Goal: Task Accomplishment & Management: Complete application form

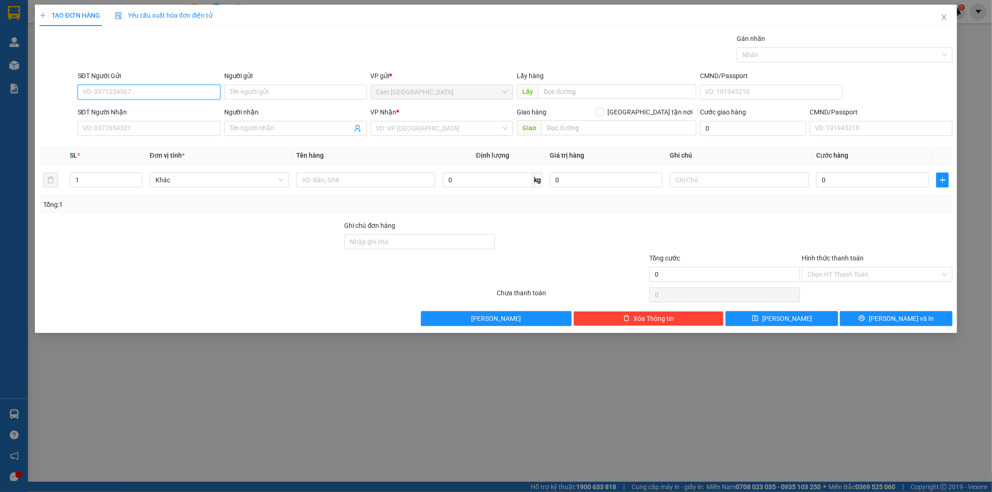
click at [179, 97] on input "SĐT Người Gửi" at bounding box center [149, 92] width 143 height 15
click at [253, 87] on input "Người gửi" at bounding box center [295, 92] width 143 height 15
type input "d"
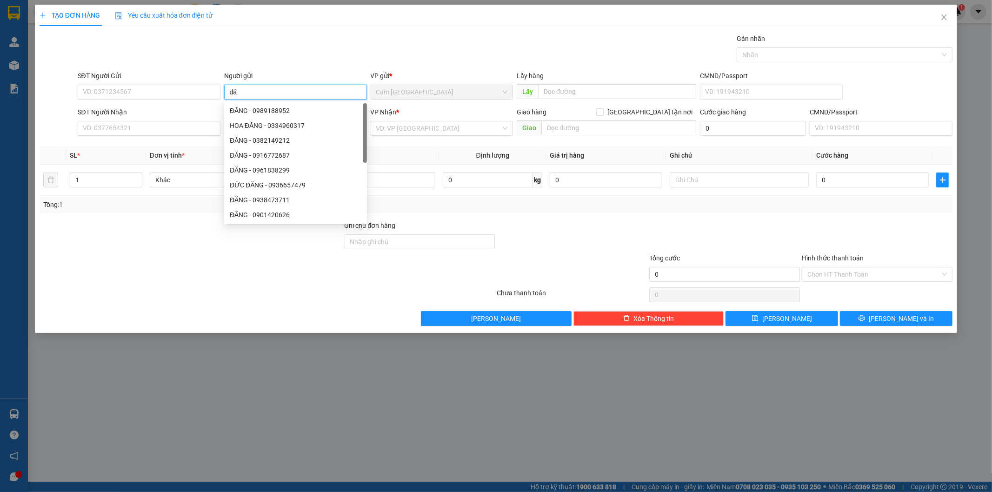
type input "đ"
type input "D"
type input "ĐĂNG"
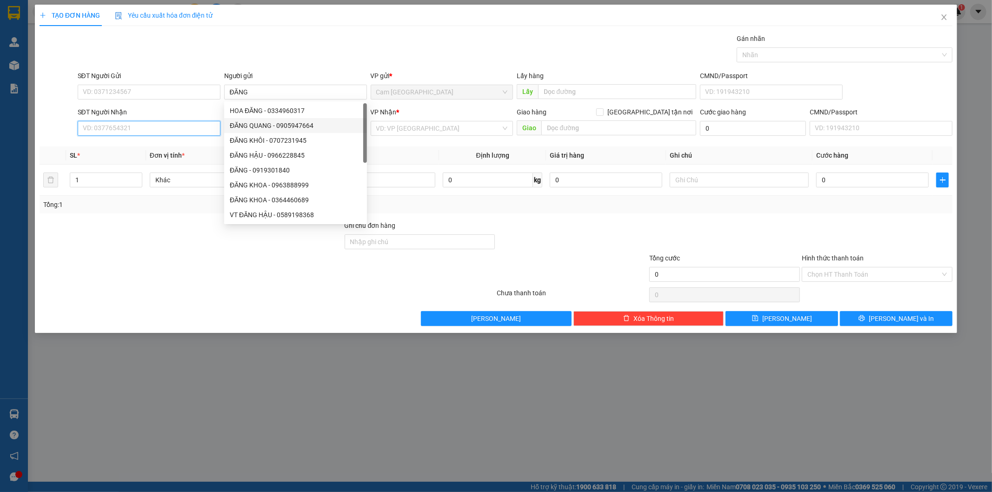
click at [186, 121] on input "SĐT Người Nhận" at bounding box center [149, 128] width 143 height 15
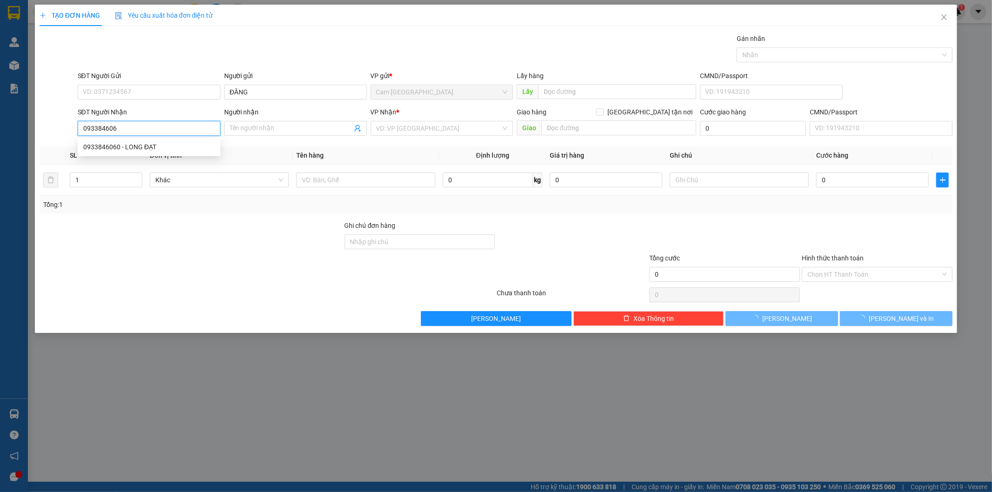
type input "0933846060"
click at [166, 140] on div "0933846060 - LONG ĐẠT" at bounding box center [149, 147] width 143 height 15
type input "LONG ĐẠT"
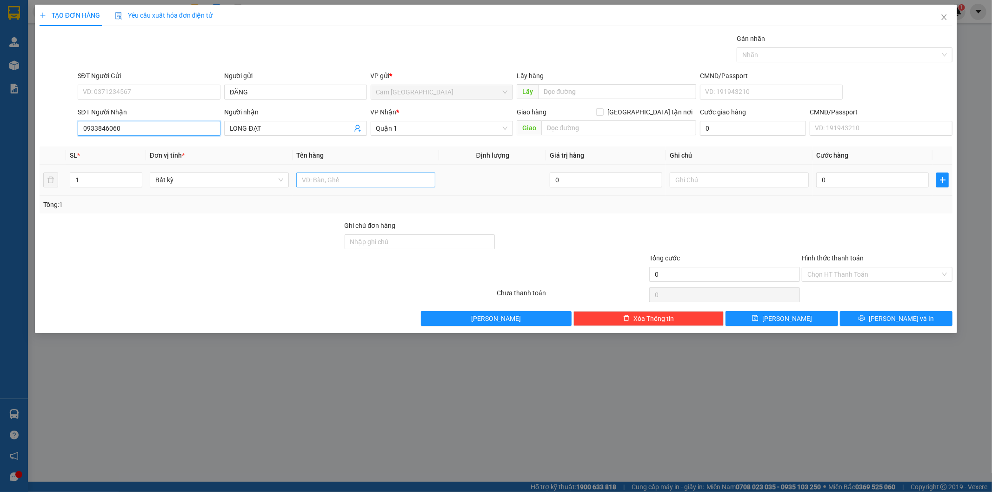
type input "0933846060"
click at [331, 181] on input "text" at bounding box center [365, 180] width 139 height 15
type input "1H DÀI"
click at [688, 182] on input "text" at bounding box center [739, 180] width 139 height 15
type input "38943"
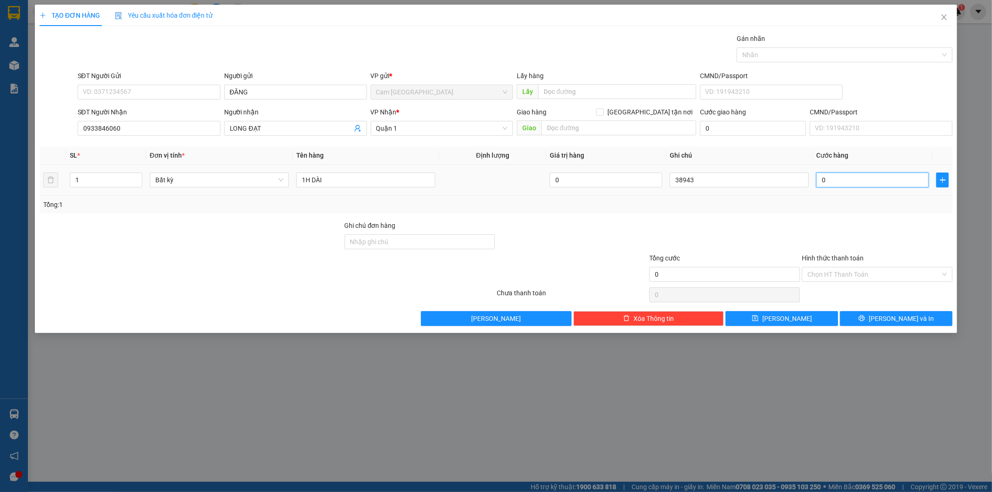
click at [857, 179] on input "0" at bounding box center [872, 180] width 113 height 15
type input "2"
type input "20"
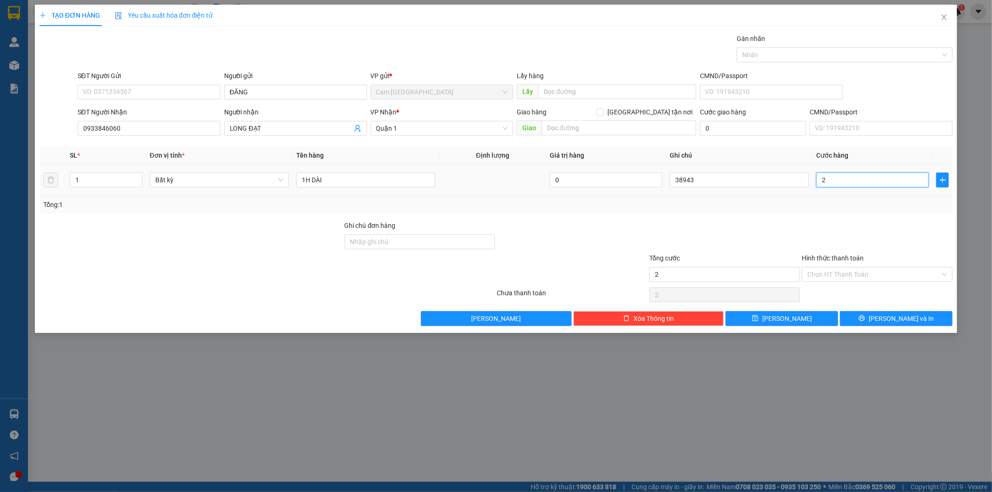
type input "20"
type input "200"
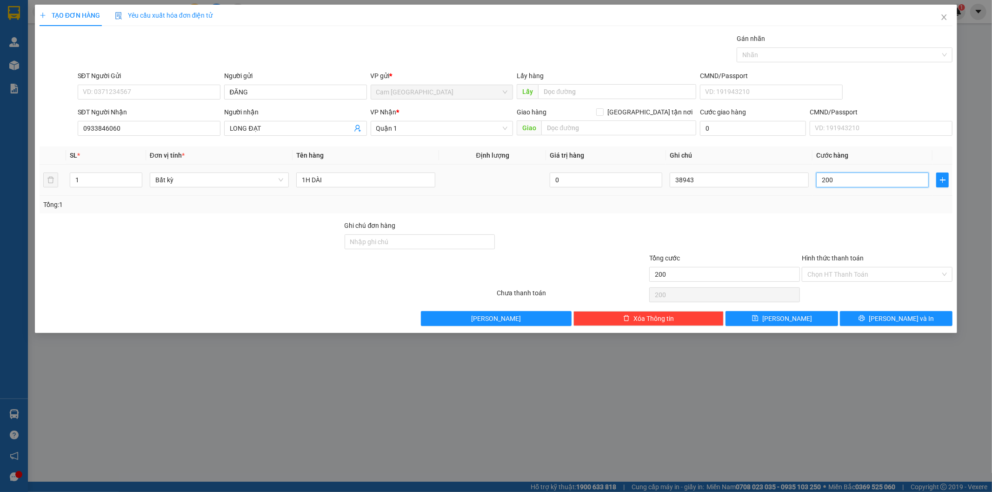
type input "2.000"
type input "20.000"
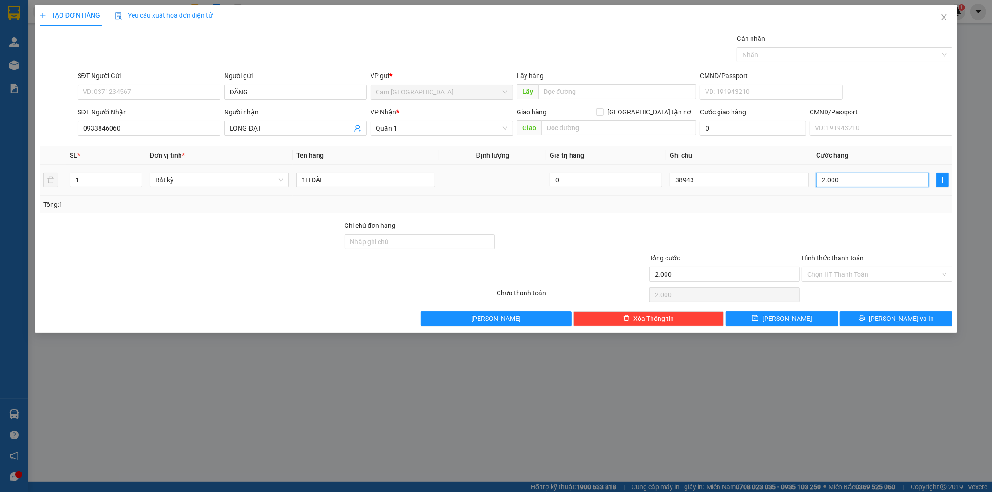
type input "20.000"
click at [835, 277] on input "Hình thức thanh toán" at bounding box center [873, 274] width 133 height 14
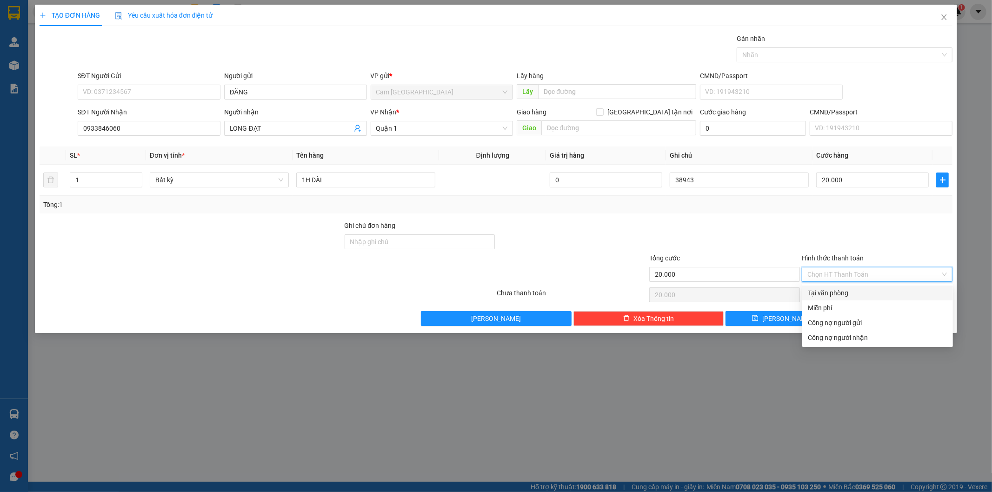
click at [832, 293] on div "Tại văn phòng" at bounding box center [878, 293] width 140 height 10
type input "0"
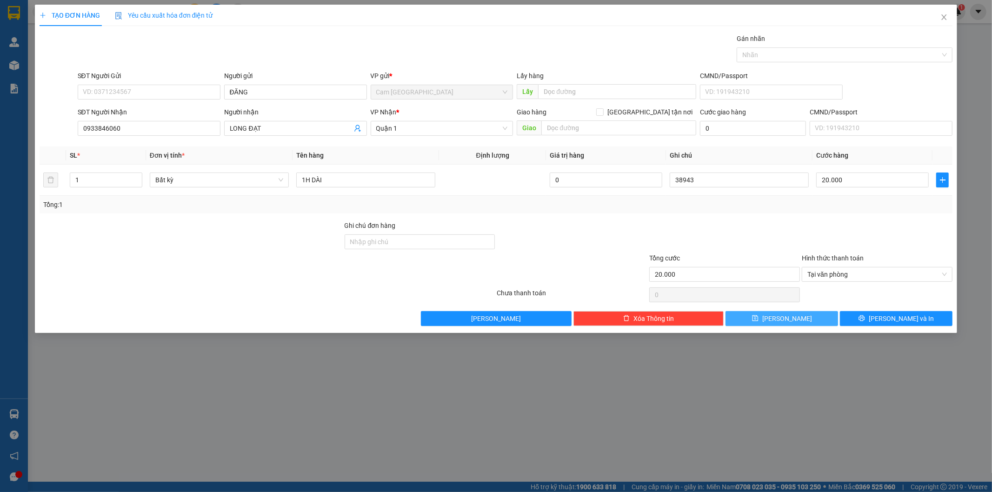
click at [791, 316] on span "[PERSON_NAME]" at bounding box center [787, 318] width 50 height 10
type input "0"
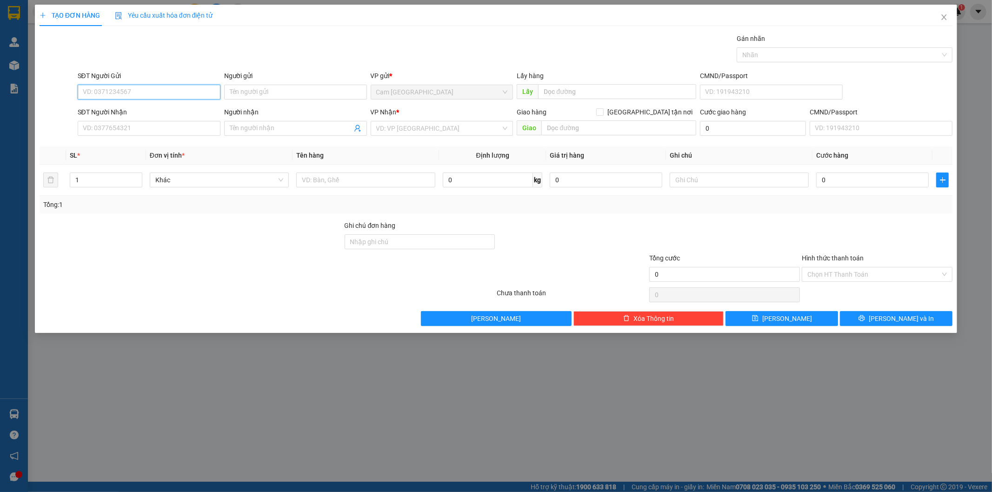
click at [195, 96] on input "SĐT Người Gửi" at bounding box center [149, 92] width 143 height 15
click at [156, 106] on div "0368280208 - SANG" at bounding box center [149, 111] width 132 height 10
type input "0368280208"
type input "SANG"
type input "0937866880"
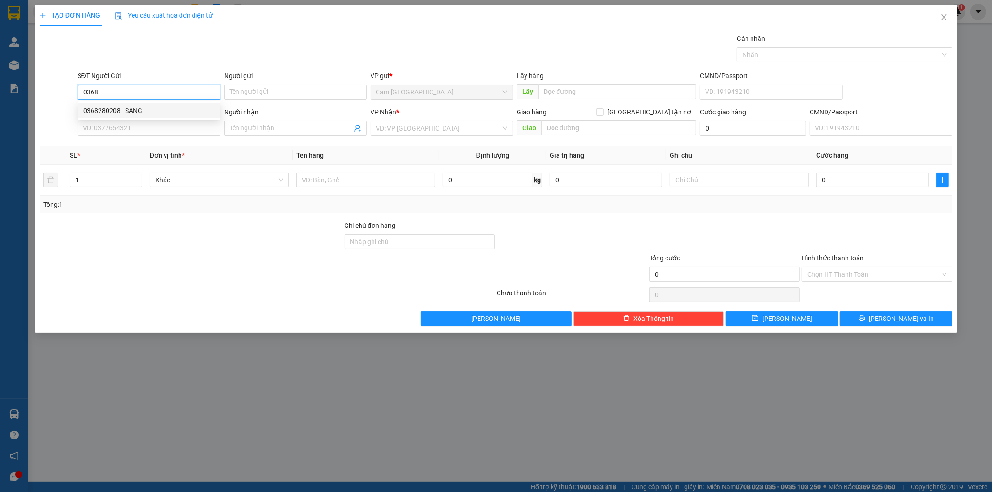
type input "TÙNG"
type input "0368280208"
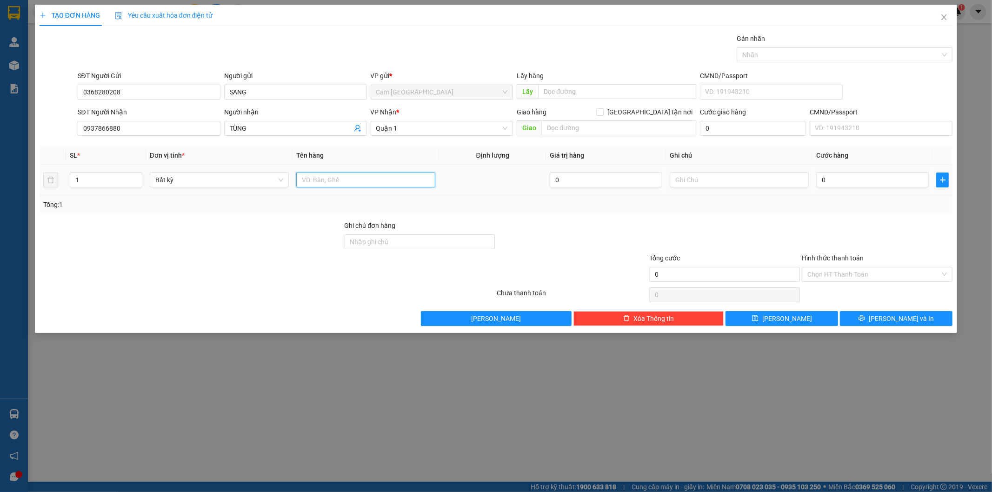
click at [331, 183] on input "text" at bounding box center [365, 180] width 139 height 15
type input "3T XANH"
click at [694, 184] on input "text" at bounding box center [739, 180] width 139 height 15
type input "38944"
click at [820, 183] on input "0" at bounding box center [872, 180] width 113 height 15
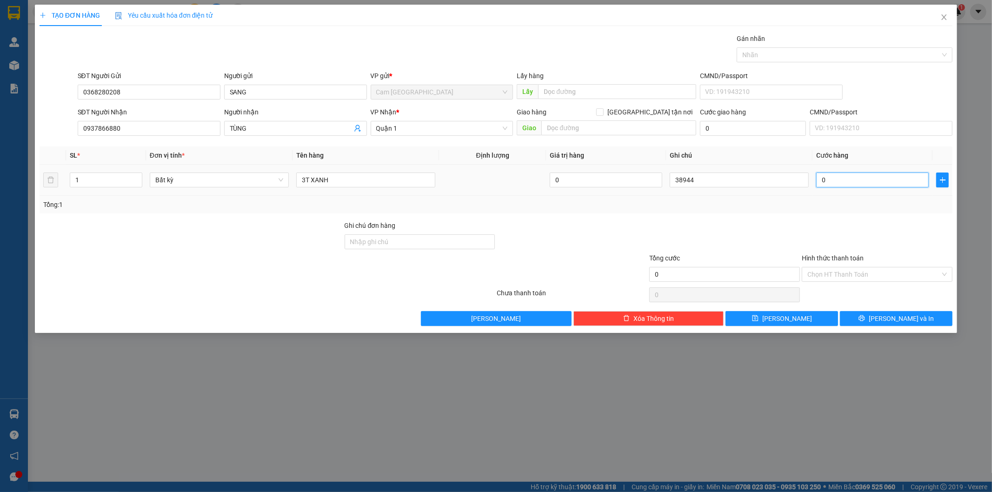
type input "1"
type input "18"
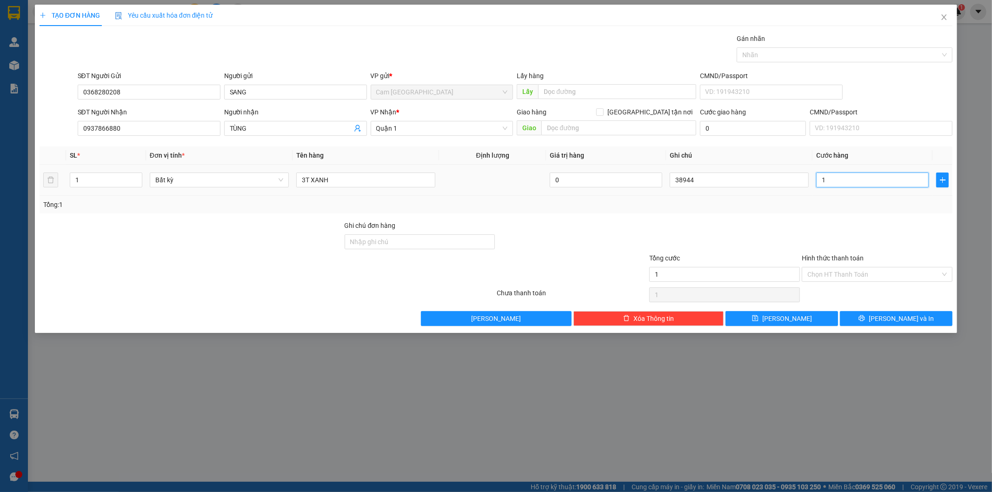
type input "18"
type input "180"
type input "1.800"
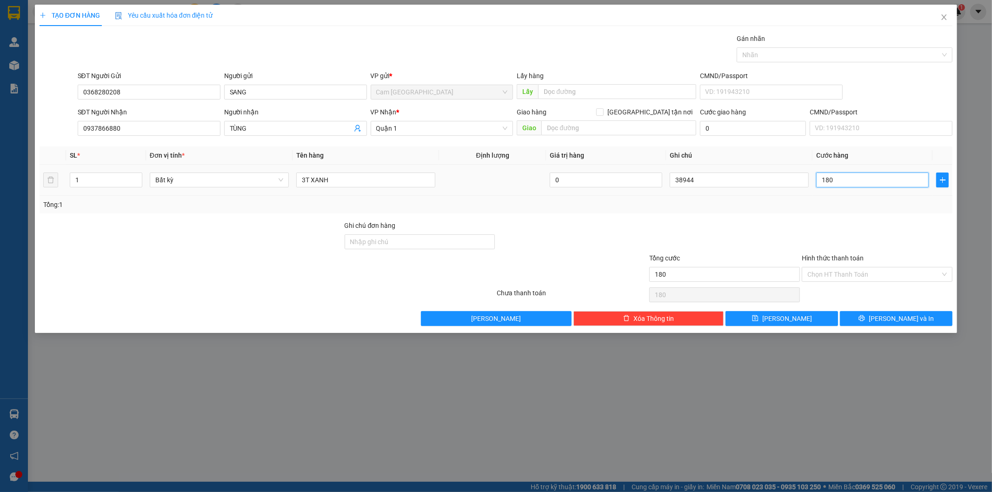
type input "1.800"
type input "18.000"
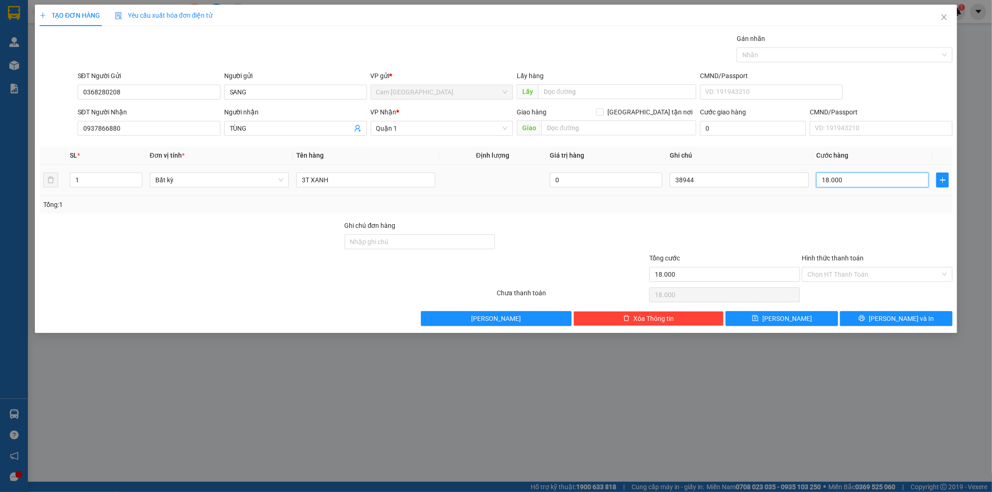
type input "180.000"
click at [822, 284] on div "Hình thức thanh toán Chọn HT Thanh Toán" at bounding box center [877, 269] width 151 height 33
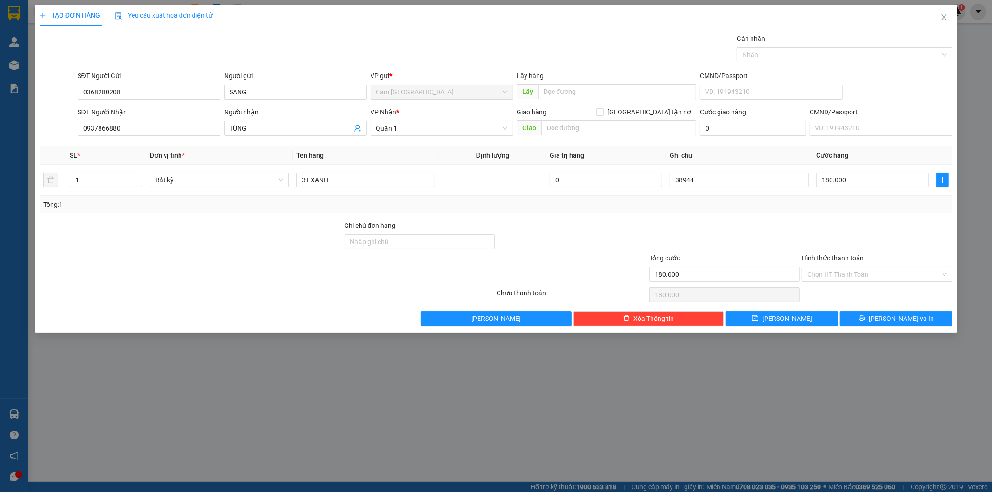
drag, startPoint x: 825, startPoint y: 271, endPoint x: 828, endPoint y: 285, distance: 14.1
click at [826, 276] on input "Hình thức thanh toán" at bounding box center [873, 274] width 133 height 14
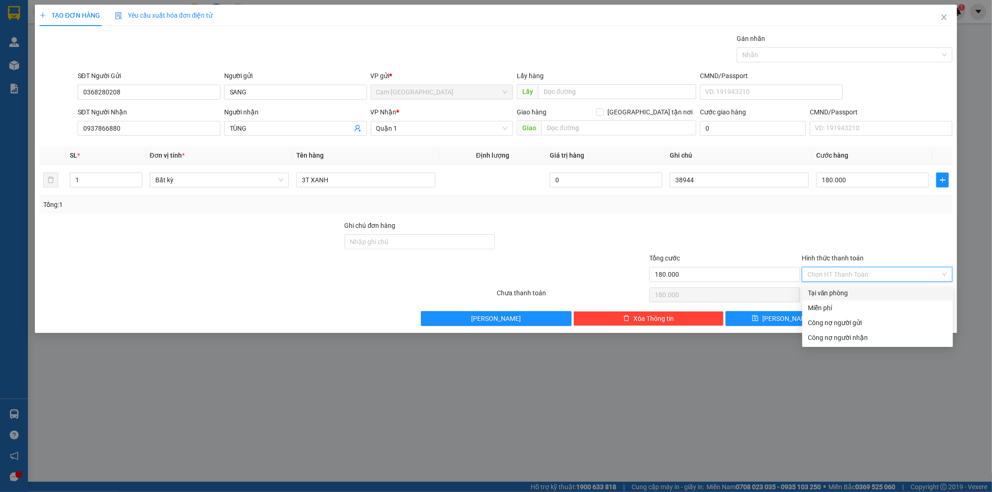
click at [828, 289] on div "Tại văn phòng" at bounding box center [878, 293] width 140 height 10
type input "0"
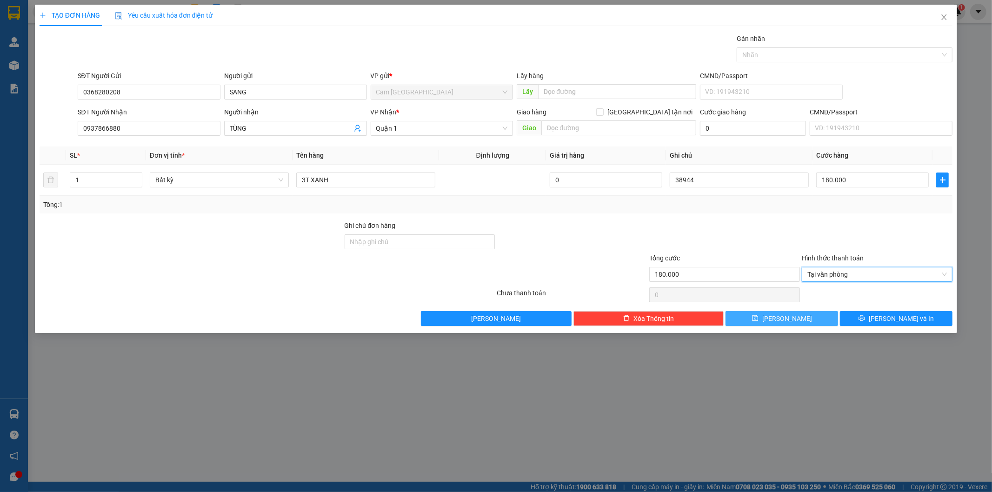
click at [787, 312] on div "Transit Pickup Surcharge Ids Transit Deliver Surcharge Ids Transit Deliver Surc…" at bounding box center [496, 179] width 913 height 292
click at [782, 312] on div "Transit Pickup Surcharge Ids Transit Deliver Surcharge Ids Transit Deliver Surc…" at bounding box center [496, 179] width 913 height 292
click at [782, 313] on span "[PERSON_NAME]" at bounding box center [787, 318] width 50 height 10
type input "0"
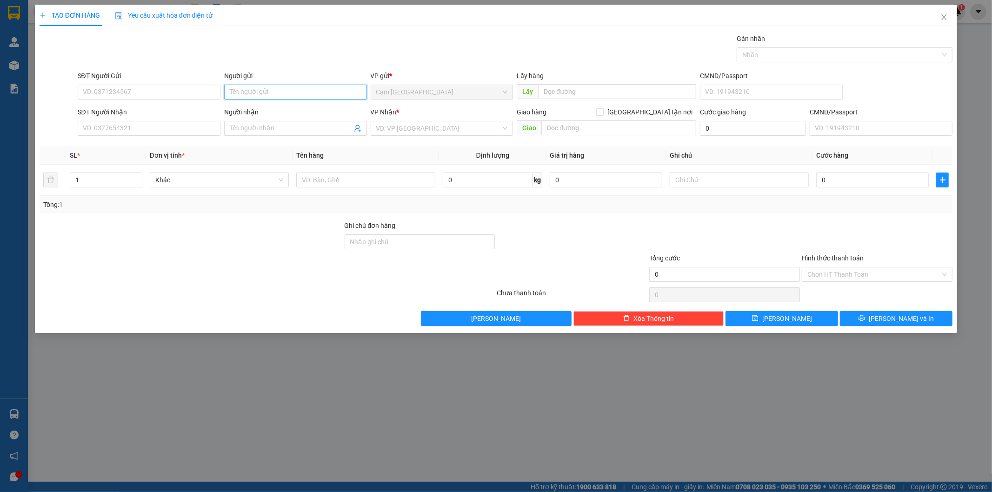
click at [243, 89] on input "Người gửi" at bounding box center [295, 92] width 143 height 15
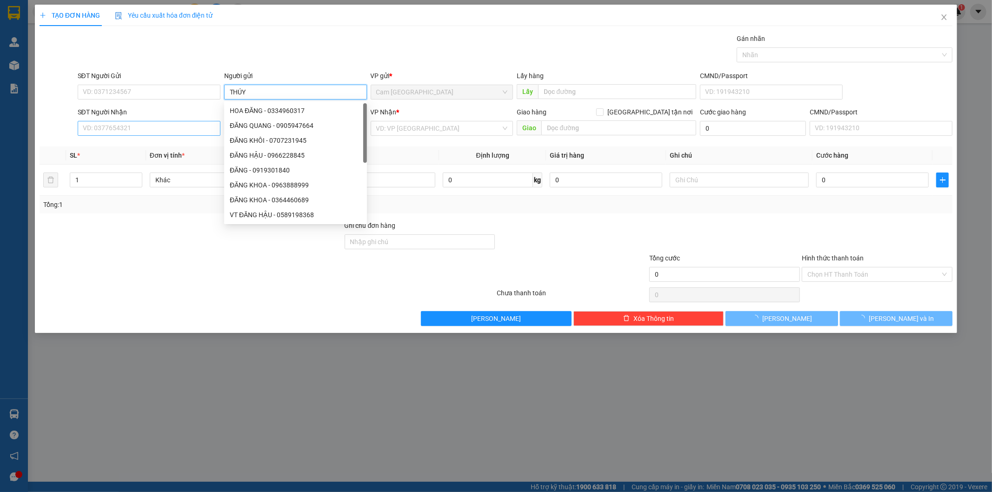
type input "THÚY"
click at [211, 135] on input "SĐT Người Nhận" at bounding box center [149, 128] width 143 height 15
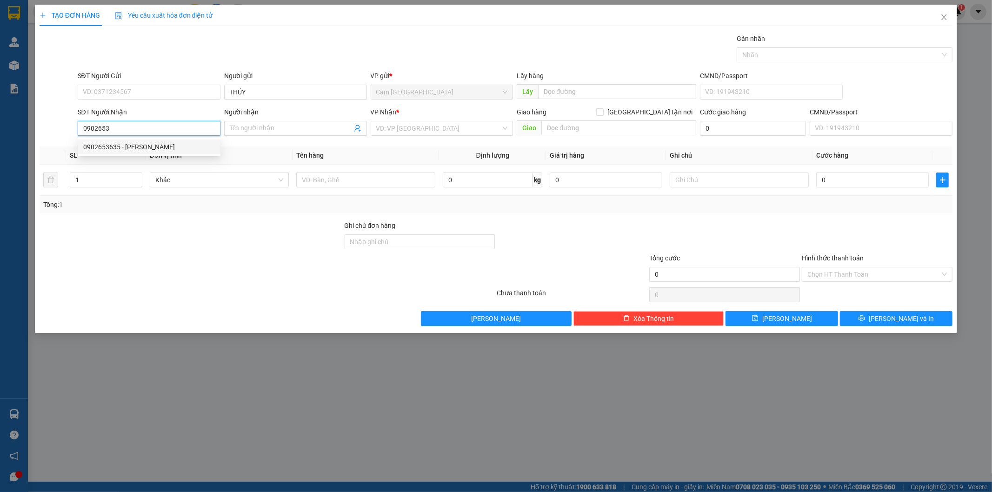
click at [147, 150] on div "0902653635 - [PERSON_NAME]" at bounding box center [149, 147] width 132 height 10
type input "0902653635"
type input "THỦY TIÊN"
type input "0902653635"
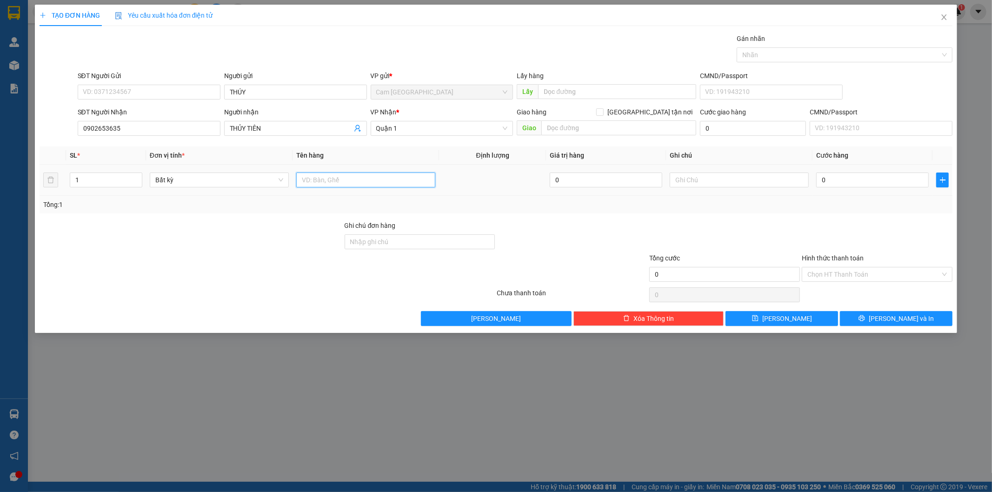
click at [352, 177] on input "text" at bounding box center [365, 180] width 139 height 15
click at [353, 182] on input "text" at bounding box center [365, 180] width 139 height 15
type input "1HS"
click at [703, 187] on input "text" at bounding box center [739, 180] width 139 height 15
type input "38945"
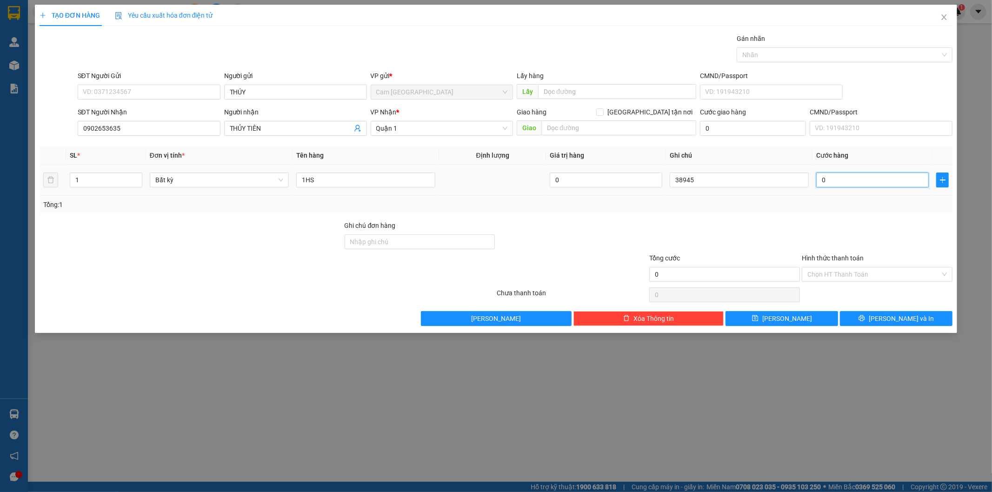
click at [839, 178] on input "0" at bounding box center [872, 180] width 113 height 15
type input "2"
type input "20"
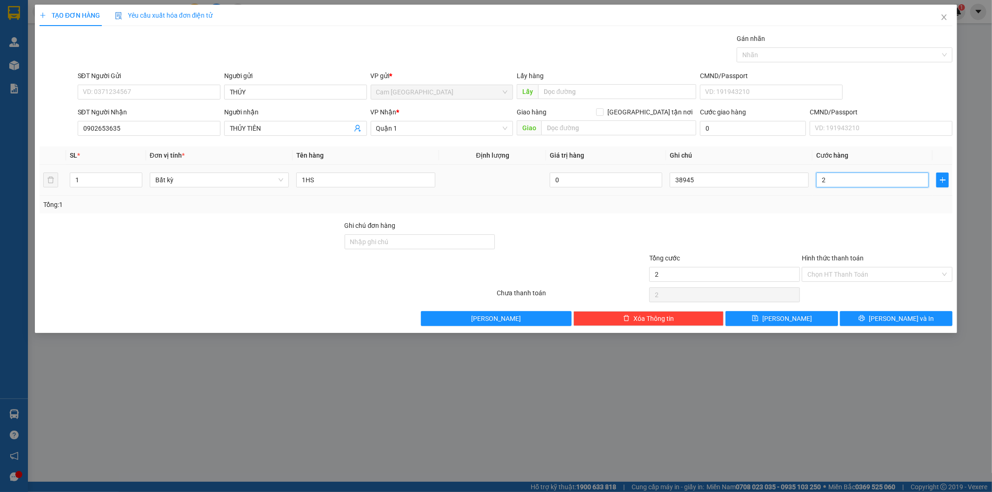
type input "20"
type input "200"
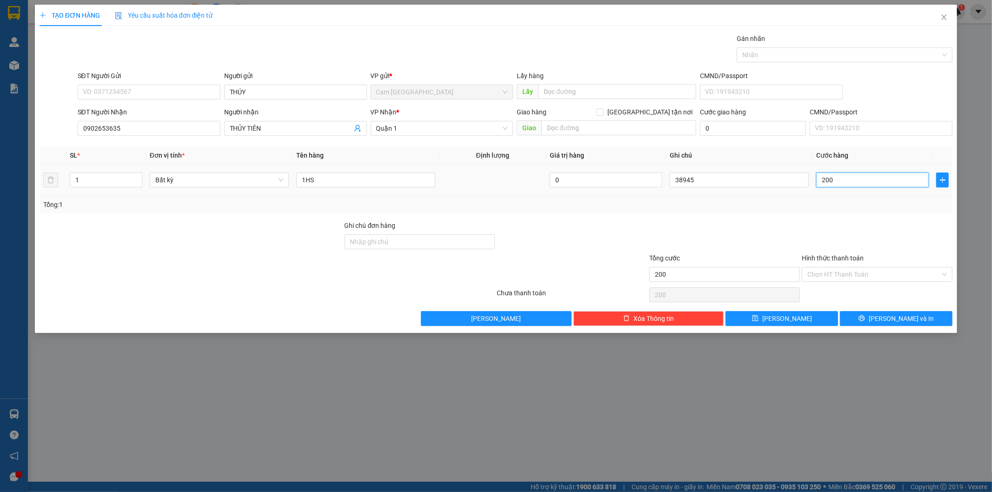
type input "2.000"
type input "20.000"
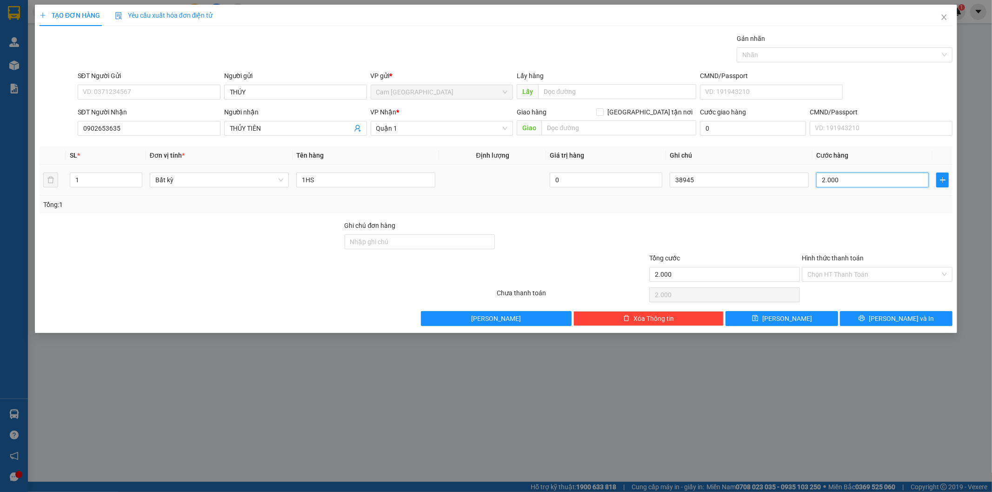
type input "20.000"
click at [815, 269] on input "Hình thức thanh toán" at bounding box center [873, 274] width 133 height 14
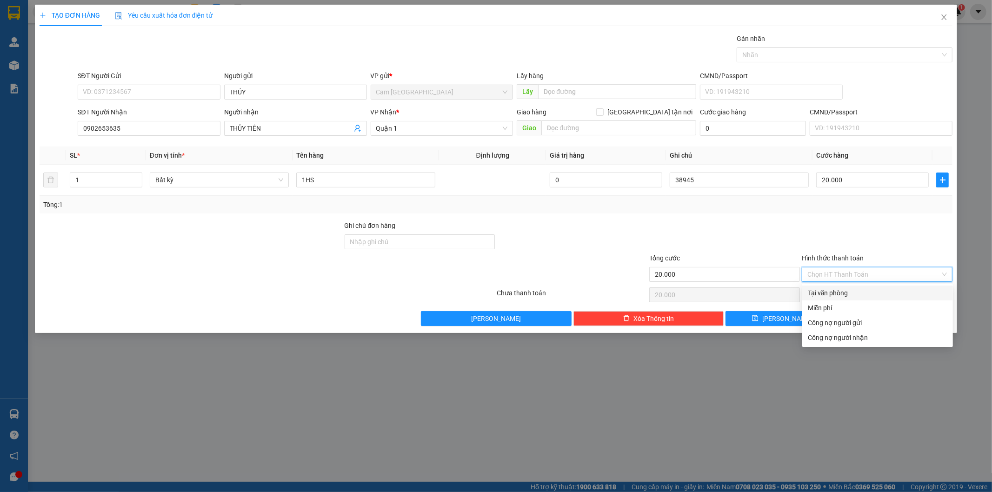
click at [817, 291] on div "Tại văn phòng" at bounding box center [878, 293] width 140 height 10
type input "0"
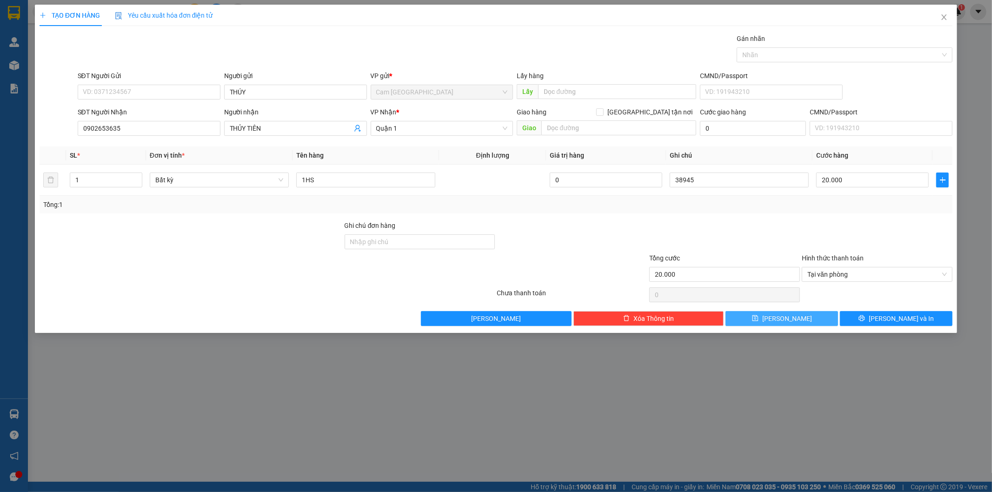
click at [786, 321] on span "[PERSON_NAME]" at bounding box center [787, 318] width 50 height 10
type input "0"
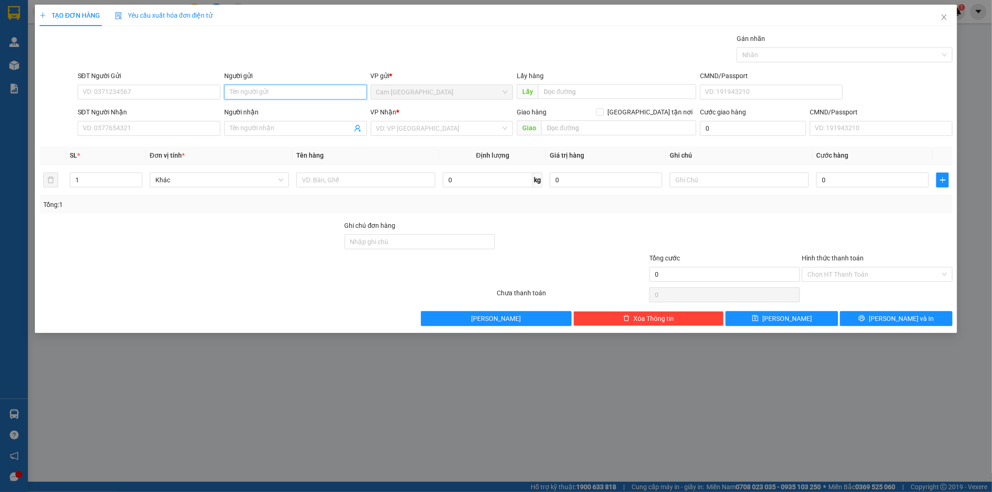
click at [254, 88] on input "Người gửi" at bounding box center [295, 92] width 143 height 15
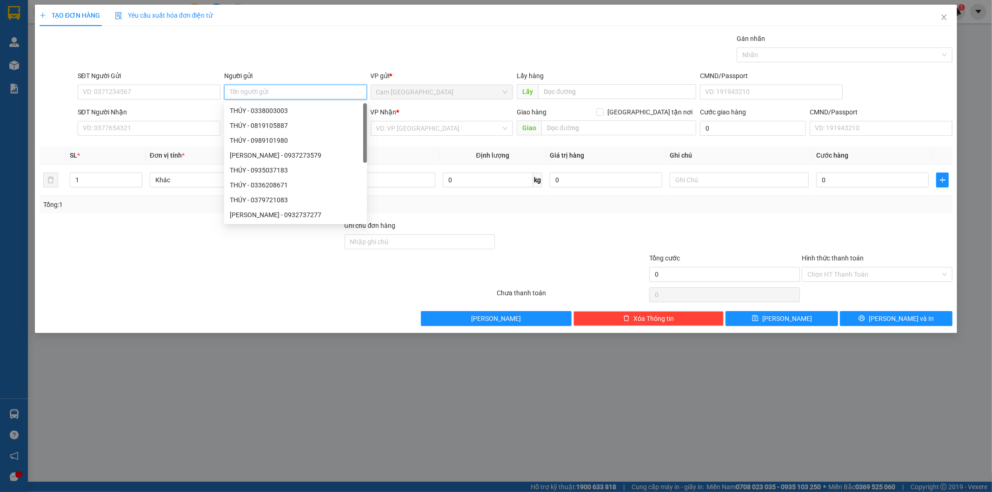
click at [254, 90] on input "Người gửi" at bounding box center [295, 92] width 143 height 15
type input "NHUNG"
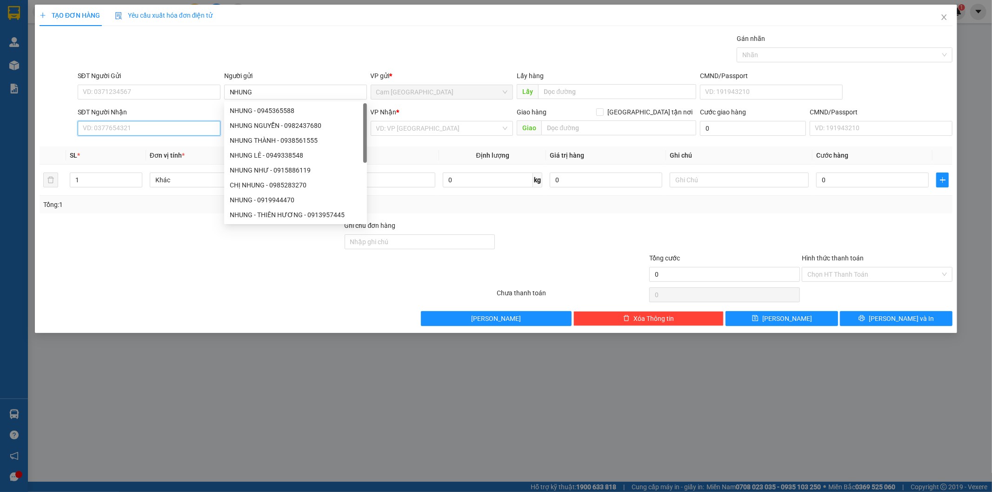
click at [122, 130] on input "SĐT Người Nhận" at bounding box center [149, 128] width 143 height 15
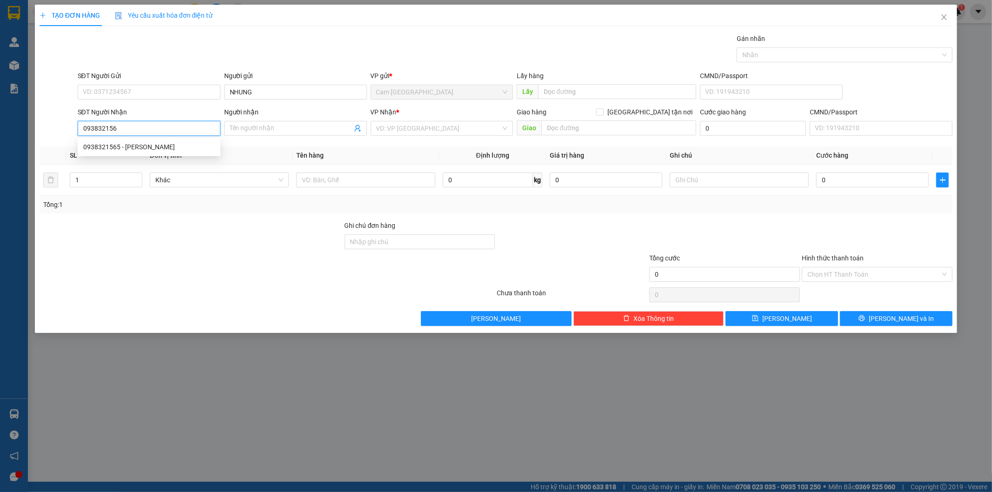
type input "0938321565"
drag, startPoint x: 142, startPoint y: 147, endPoint x: 155, endPoint y: 138, distance: 16.4
click at [144, 147] on div "0938321565 - [PERSON_NAME]" at bounding box center [149, 147] width 132 height 10
type input "THANH"
type input "0938321565"
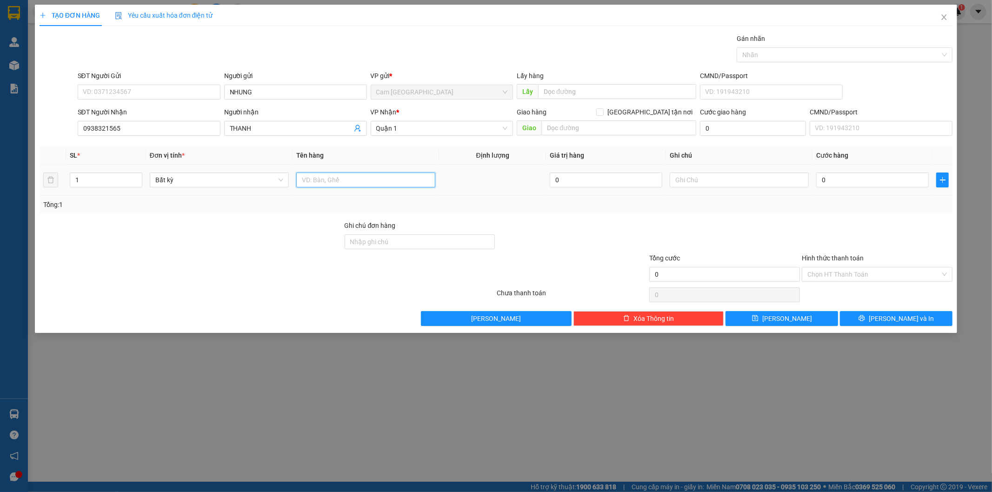
click at [373, 186] on input "text" at bounding box center [365, 180] width 139 height 15
type input "1 CỤC THÙNG"
click at [742, 181] on input "text" at bounding box center [739, 180] width 139 height 15
type input "38946"
click at [870, 182] on input "0" at bounding box center [872, 180] width 113 height 15
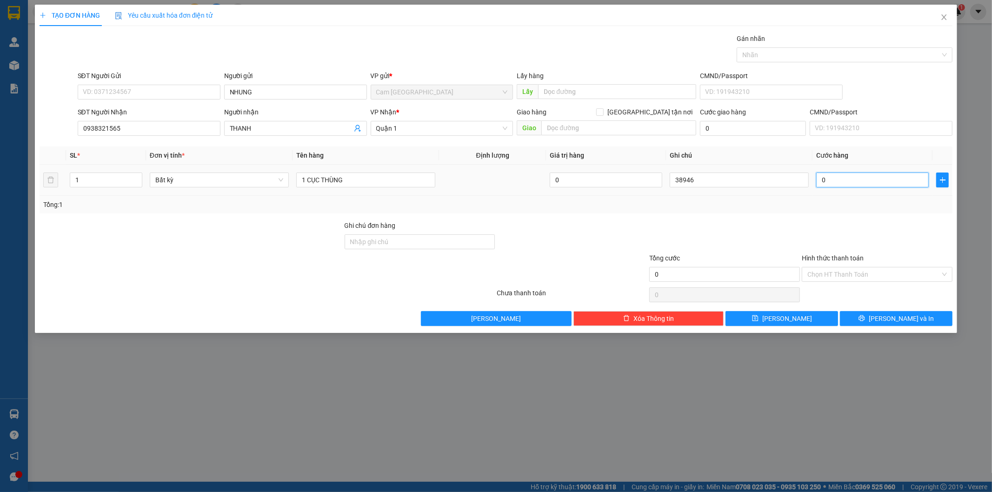
type input "5"
type input "50"
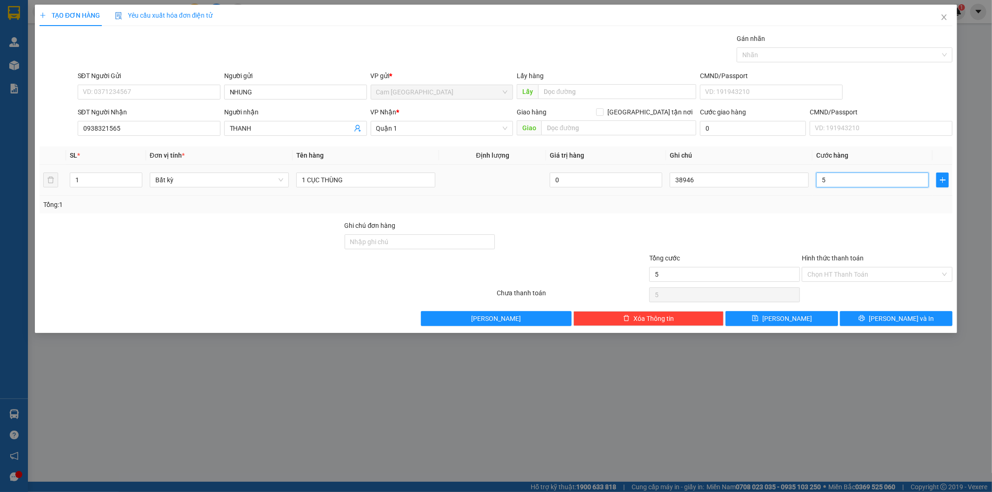
type input "50"
type input "500"
type input "5.000"
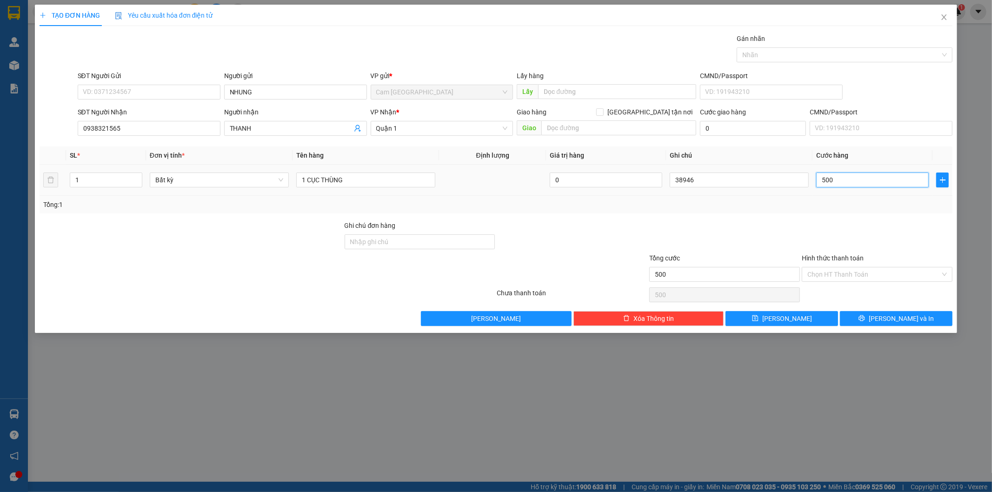
type input "5.000"
type input "50.000"
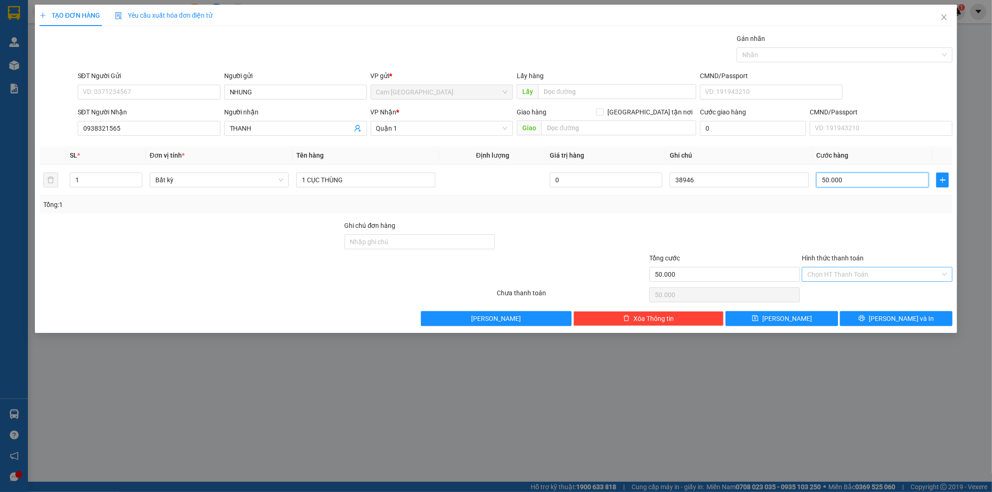
type input "50.000"
click at [854, 276] on input "Hình thức thanh toán" at bounding box center [873, 274] width 133 height 14
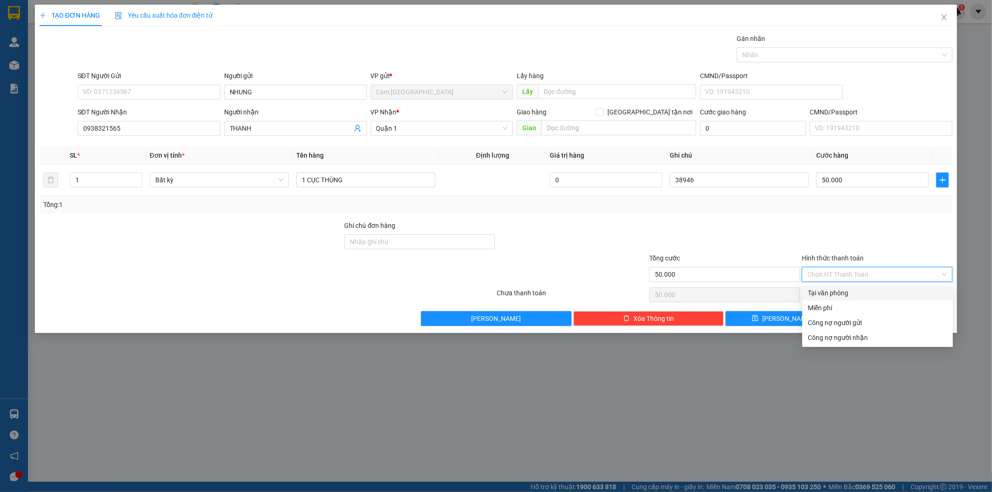
drag, startPoint x: 835, startPoint y: 287, endPoint x: 830, endPoint y: 291, distance: 6.6
click at [835, 287] on div "Tại văn phòng" at bounding box center [877, 293] width 151 height 15
type input "0"
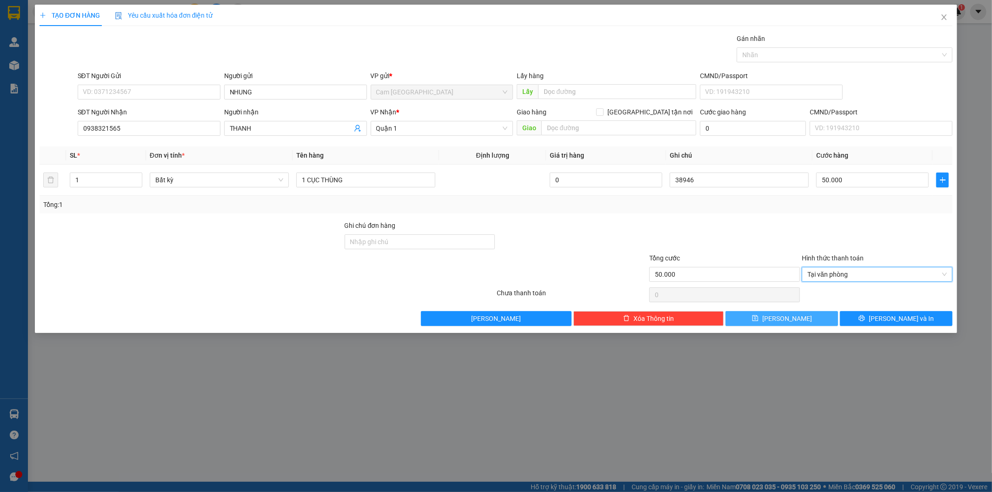
click at [758, 321] on icon "save" at bounding box center [755, 318] width 7 height 7
type input "0"
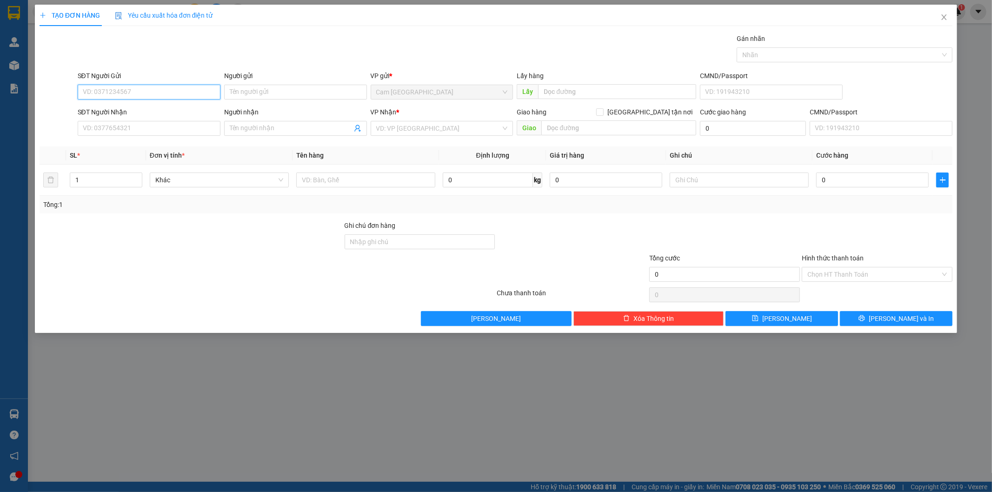
click at [106, 87] on input "SĐT Người Gửi" at bounding box center [149, 92] width 143 height 15
type input "0905307898"
click at [113, 113] on div "0905307898" at bounding box center [149, 111] width 132 height 10
type input "0988279095"
type input "80KGTN- 496/32/15G- DƯƠNG QUẢNG HÀM-P6-GÒ VẤP"
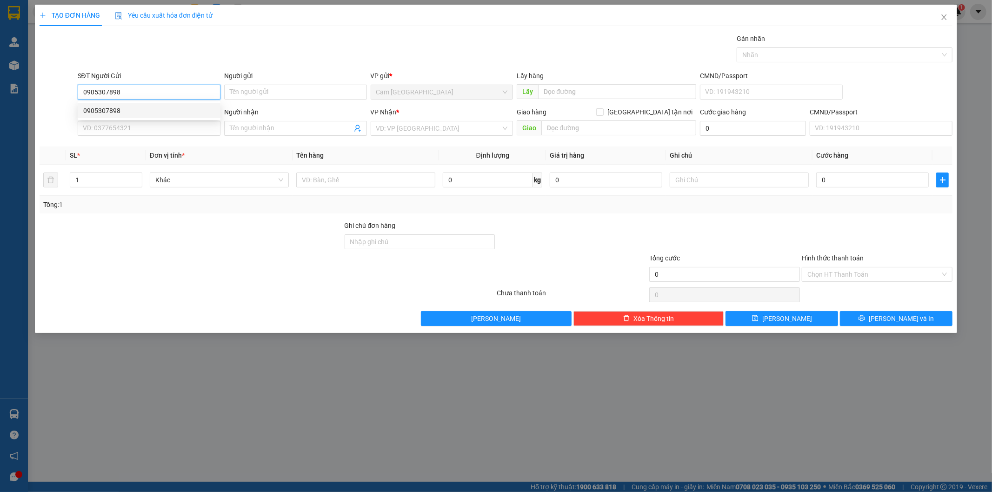
type input "80.000"
type input "0905307898"
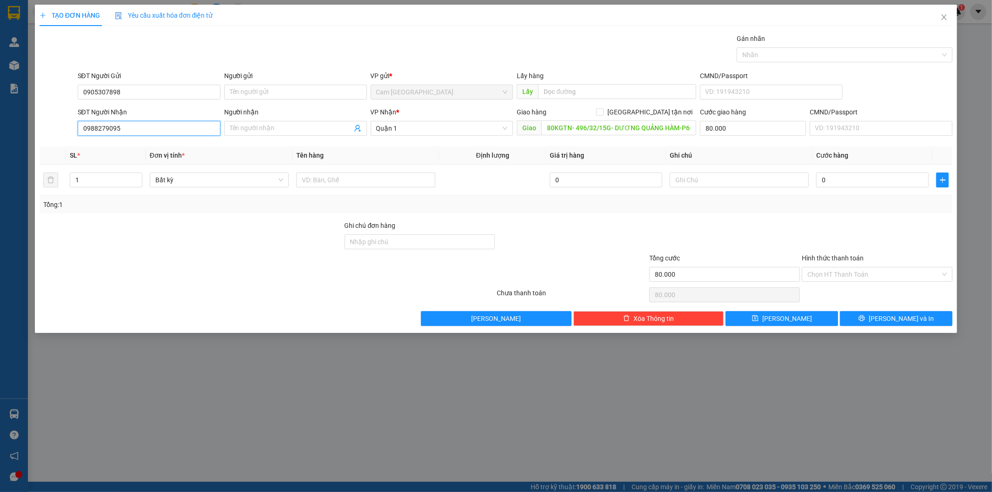
drag, startPoint x: 154, startPoint y: 133, endPoint x: 92, endPoint y: 133, distance: 62.3
click at [53, 142] on div "Transit Pickup Surcharge Ids Transit Deliver Surcharge Ids Transit Deliver Surc…" at bounding box center [496, 179] width 913 height 292
type input "0906801434"
drag, startPoint x: 265, startPoint y: 121, endPoint x: 265, endPoint y: 128, distance: 7.0
click at [265, 126] on span at bounding box center [295, 128] width 143 height 15
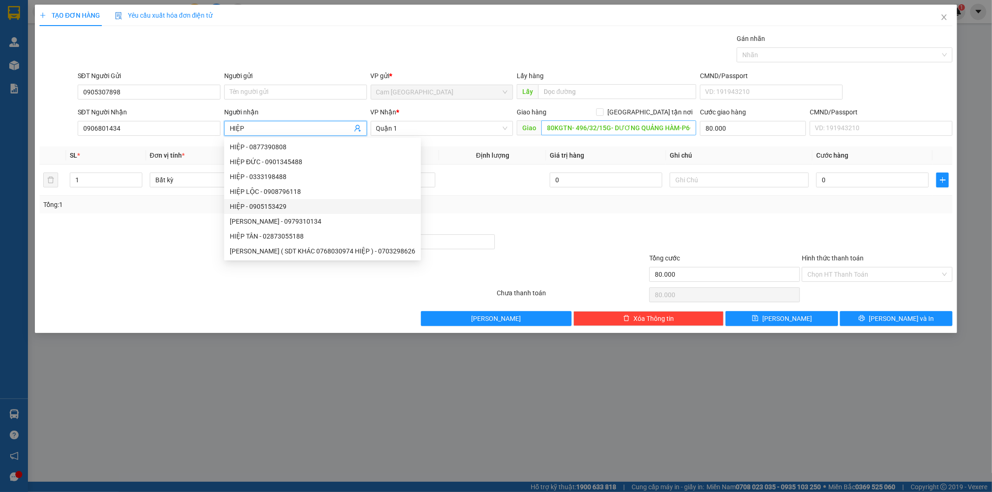
type input "HIỆP"
click at [551, 132] on input "80KGTN- 496/32/15G- DƯƠNG QUẢNG HÀM-P6-GÒ VẤP" at bounding box center [618, 127] width 155 height 15
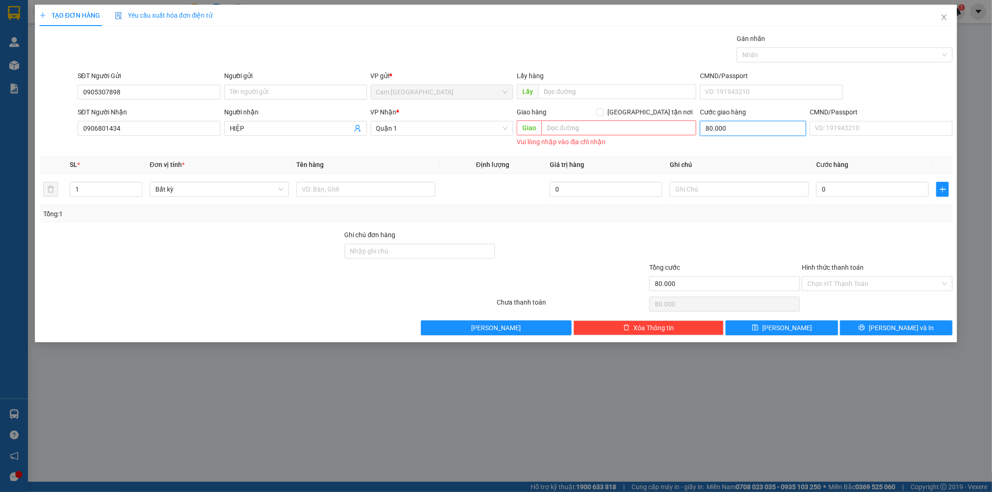
click at [729, 126] on input "80.000" at bounding box center [753, 128] width 106 height 15
type input "0"
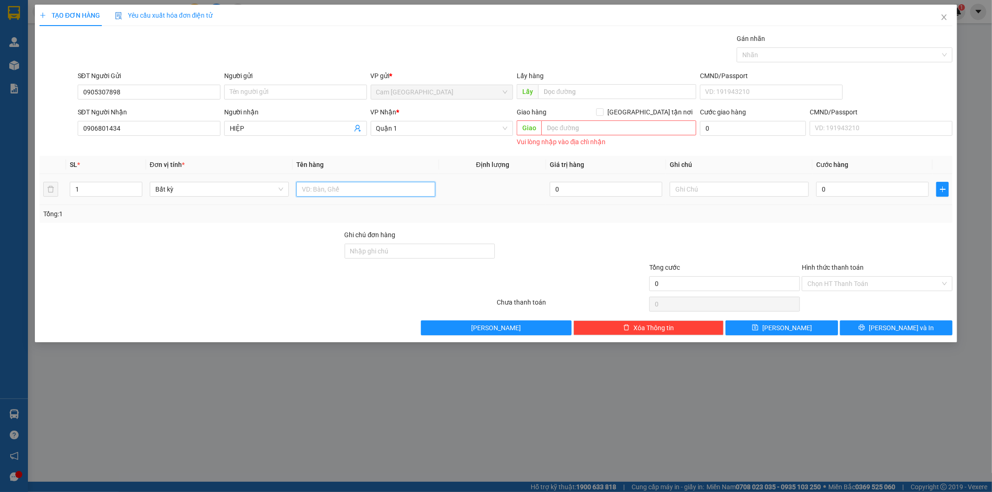
click at [392, 187] on input "text" at bounding box center [365, 189] width 139 height 15
type input "1TX"
click at [735, 185] on input "text" at bounding box center [739, 189] width 139 height 15
type input "38947"
click at [839, 187] on input "0" at bounding box center [872, 189] width 113 height 15
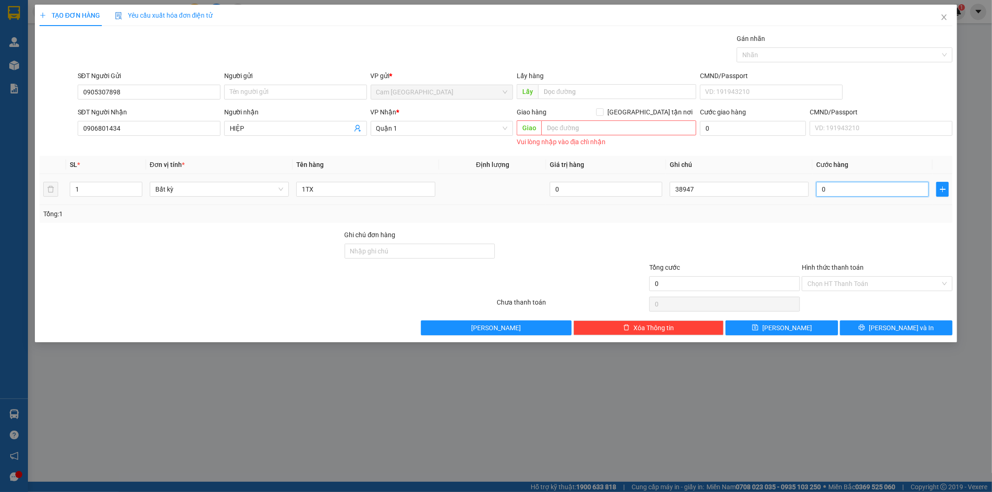
type input "8"
type input "80"
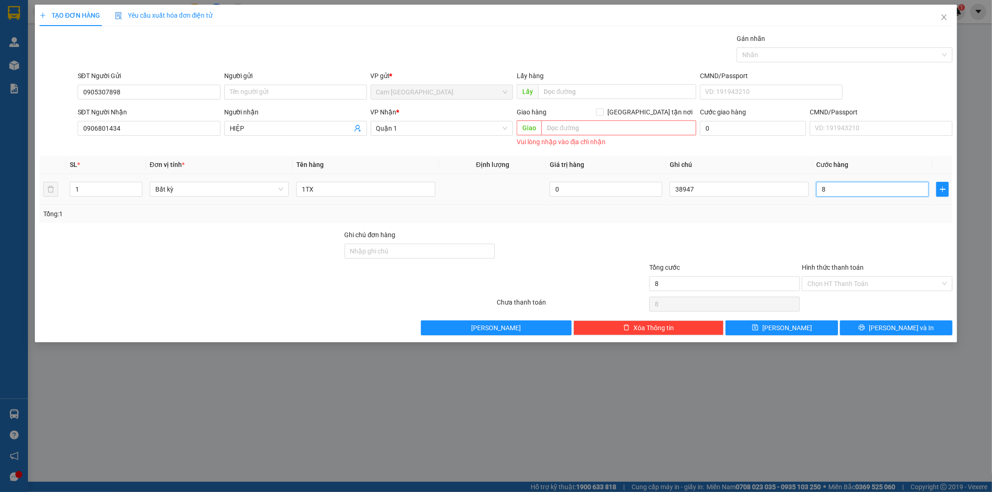
type input "80"
type input "800"
type input "8.000"
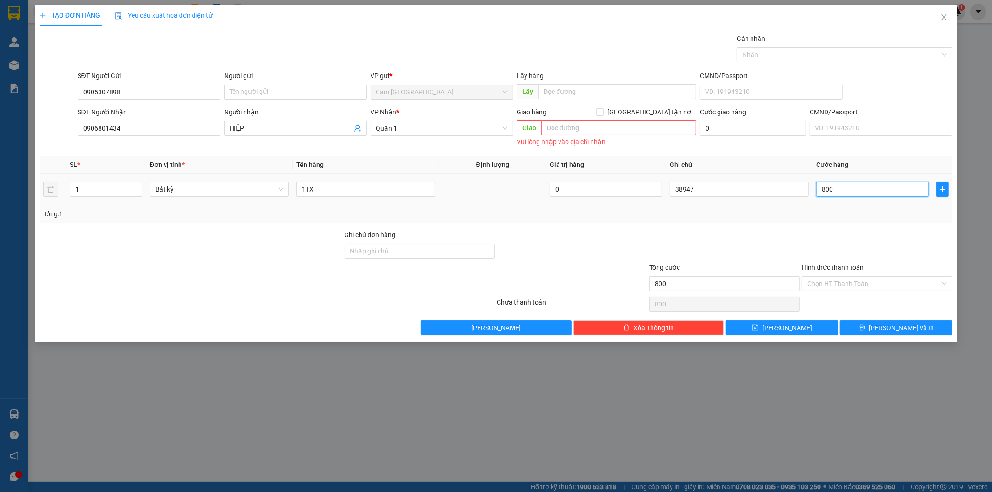
type input "8.000"
type input "80.000"
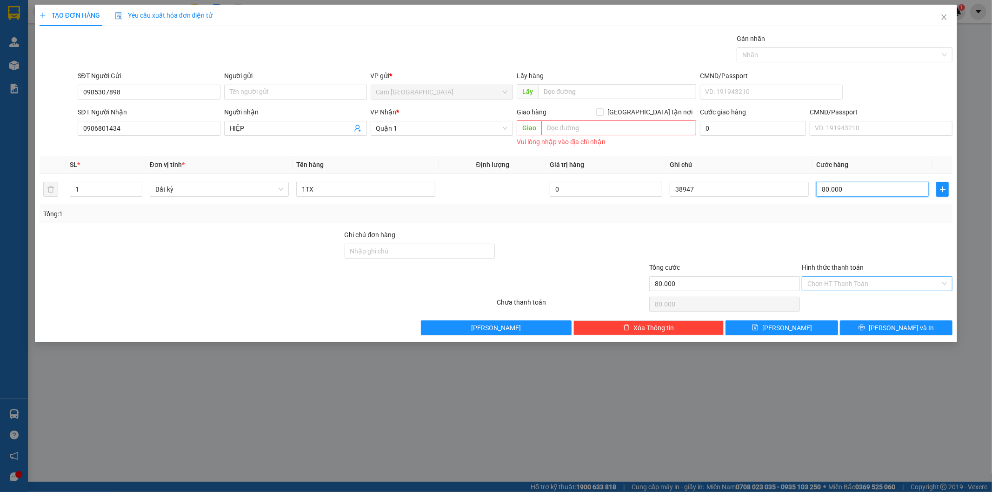
type input "80.000"
drag, startPoint x: 828, startPoint y: 283, endPoint x: 828, endPoint y: 289, distance: 6.5
click at [828, 285] on input "Hình thức thanh toán" at bounding box center [873, 284] width 133 height 14
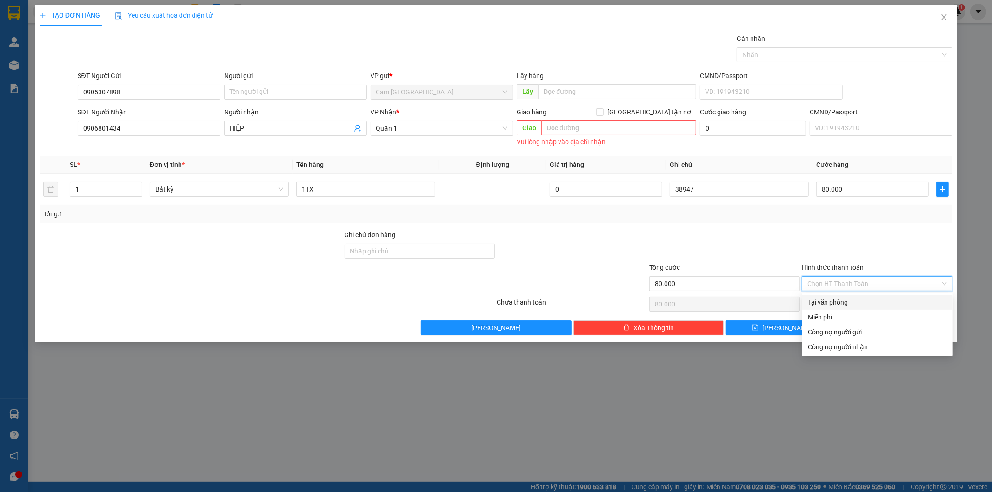
drag, startPoint x: 828, startPoint y: 296, endPoint x: 788, endPoint y: 319, distance: 46.0
click at [828, 299] on div "Tại văn phòng" at bounding box center [877, 302] width 151 height 15
type input "0"
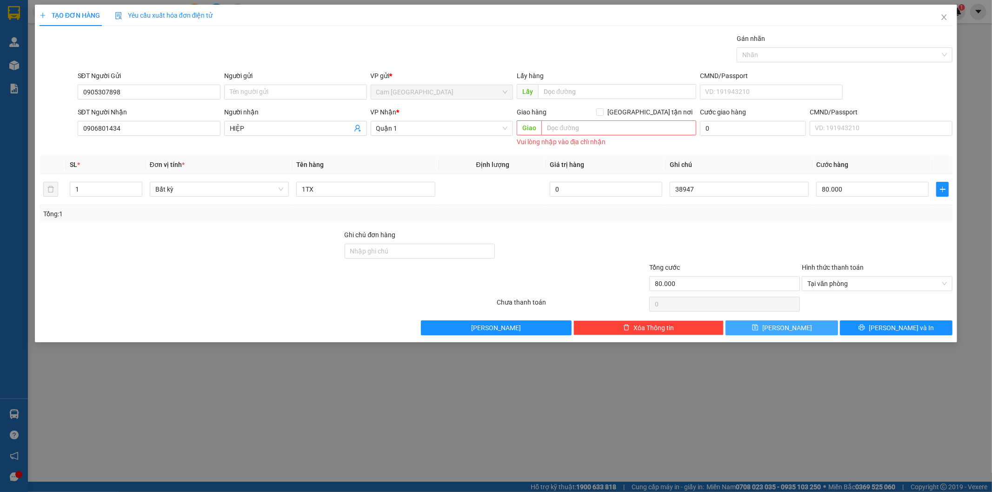
click at [782, 328] on span "[PERSON_NAME]" at bounding box center [787, 328] width 50 height 10
type input "0"
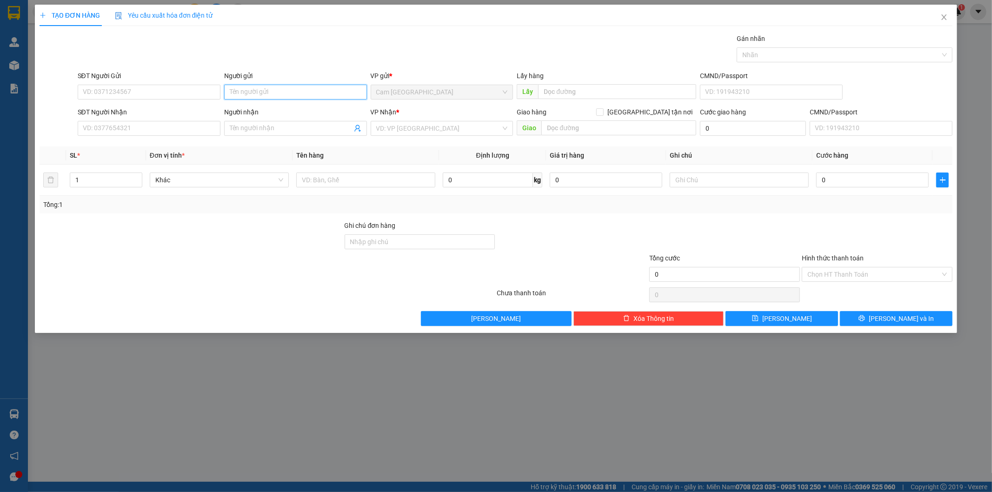
click at [245, 90] on input "Người gửi" at bounding box center [295, 92] width 143 height 15
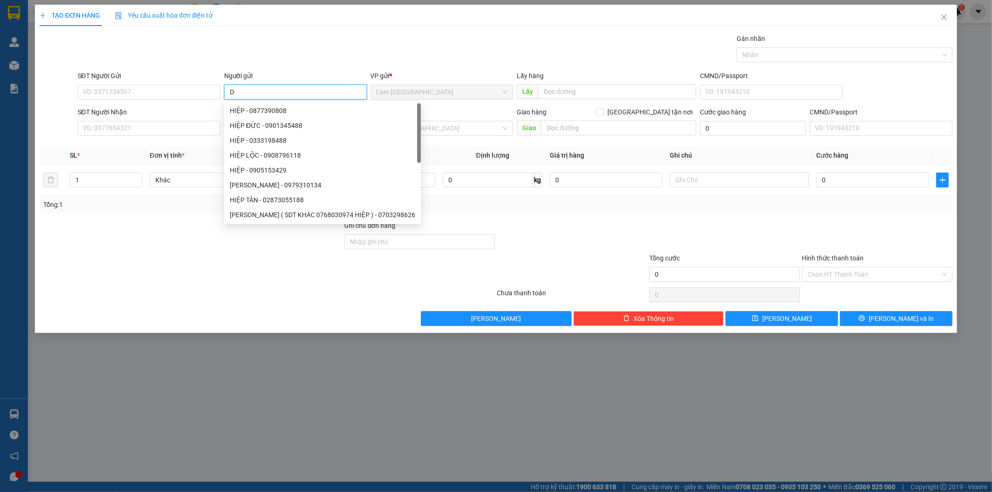
type input "D"
type input "ĐỨC THÀNH"
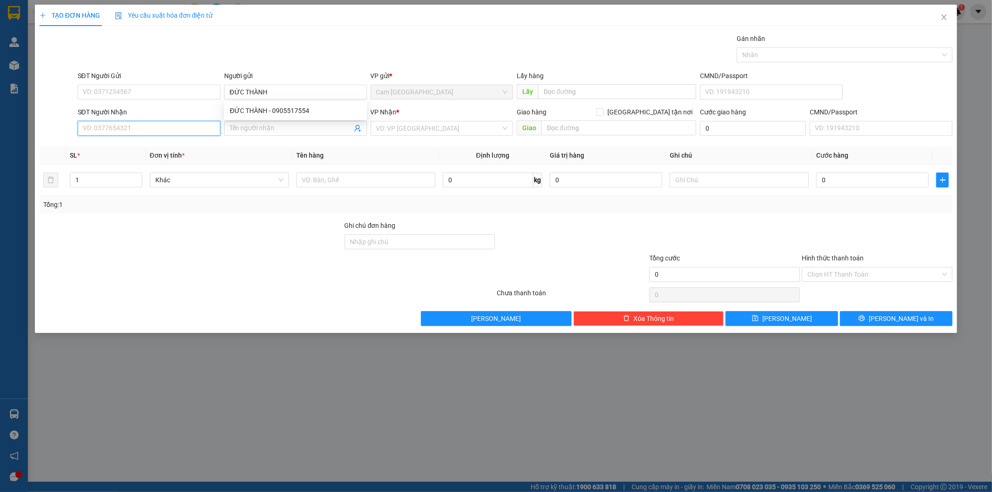
click at [142, 129] on input "SĐT Người Nhận" at bounding box center [149, 128] width 143 height 15
click at [269, 123] on input "Người nhận" at bounding box center [291, 128] width 122 height 10
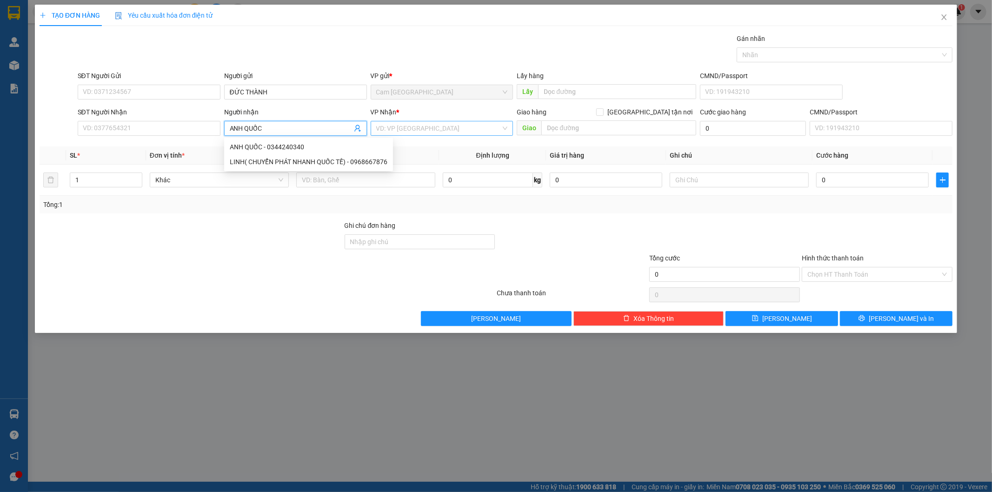
type input "ANH QUỐC"
click at [402, 129] on input "search" at bounding box center [438, 128] width 125 height 14
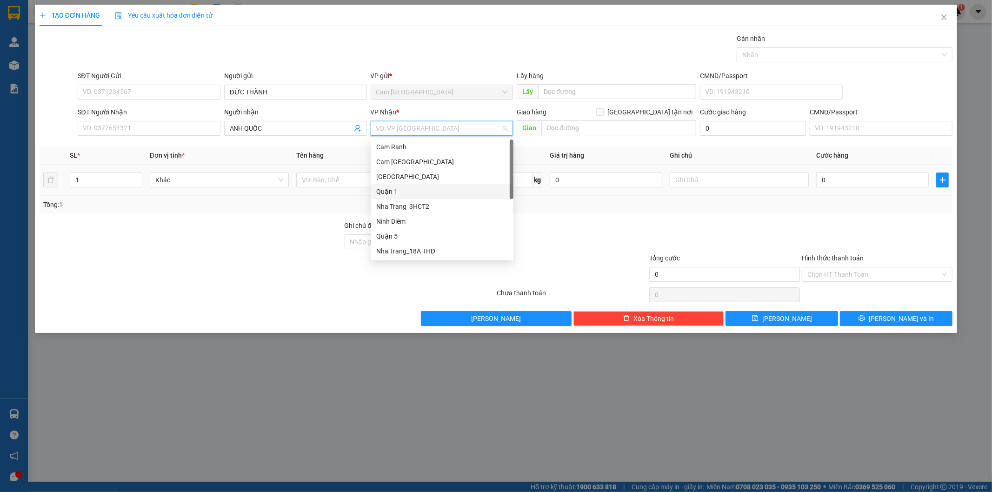
click at [396, 194] on div "Quận 1" at bounding box center [442, 191] width 132 height 10
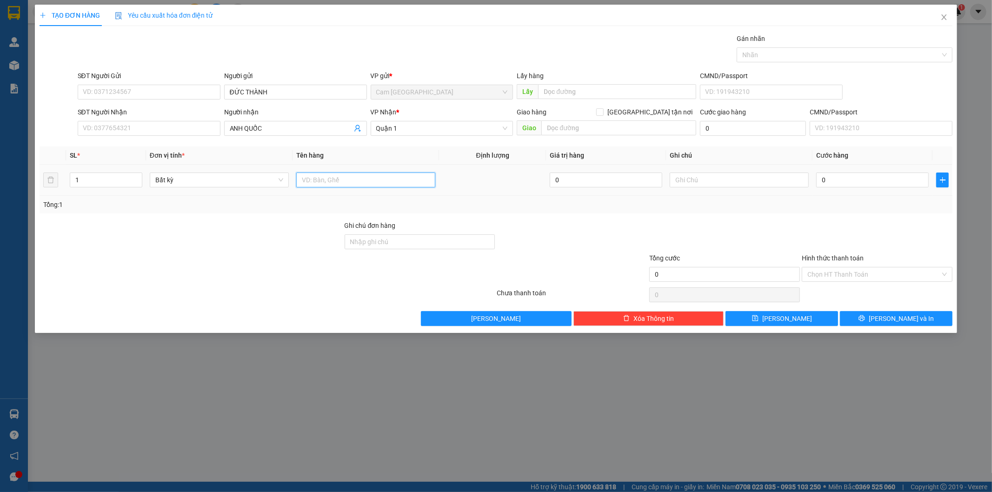
click at [352, 183] on input "text" at bounding box center [365, 180] width 139 height 15
type input "1H"
click at [691, 177] on input "text" at bounding box center [739, 180] width 139 height 15
type input "38948"
click at [864, 179] on input "0" at bounding box center [872, 180] width 113 height 15
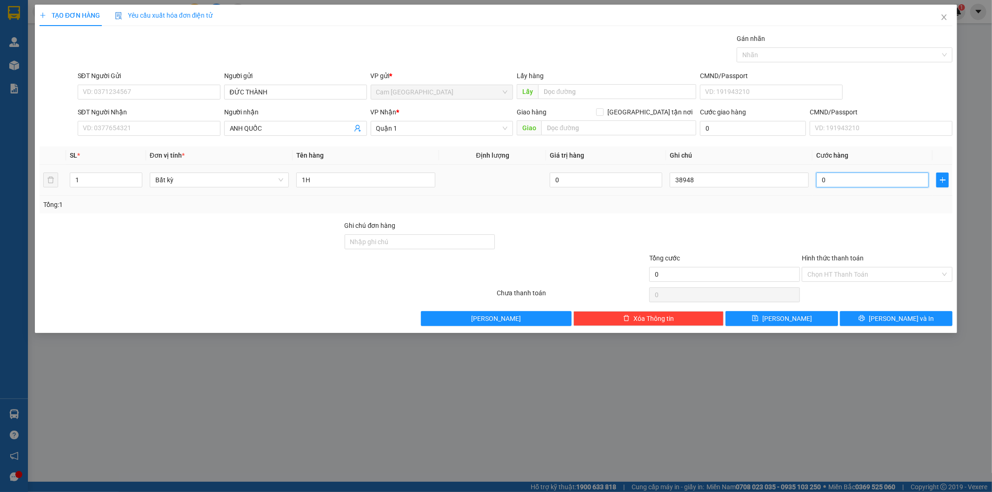
type input "2"
type input "20"
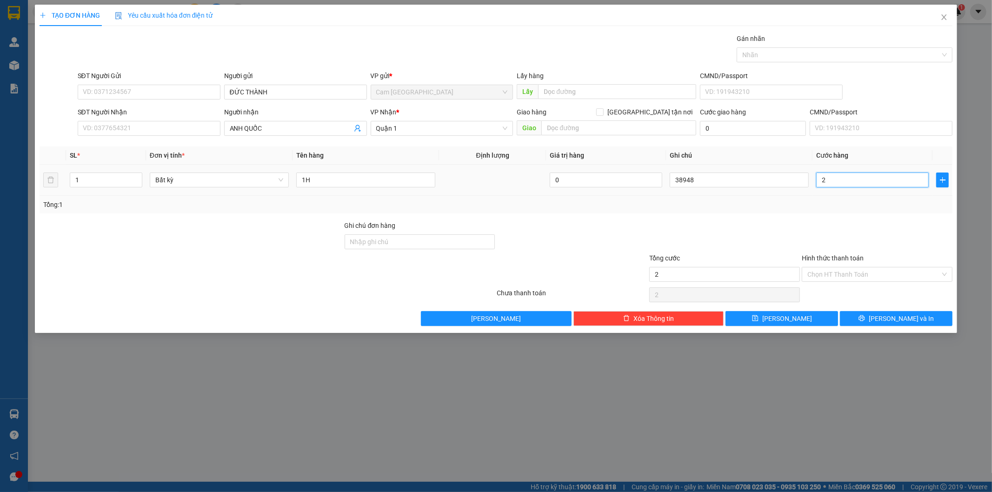
type input "20"
type input "200"
type input "2.000"
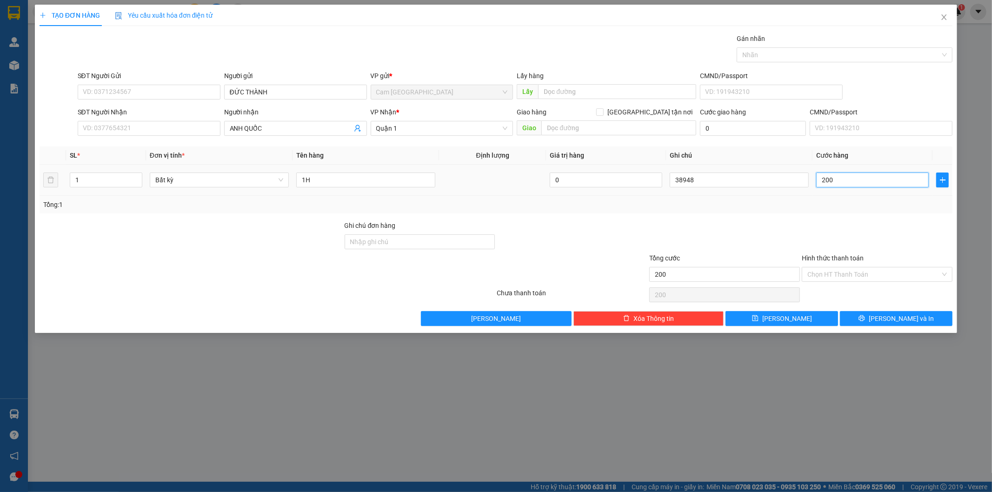
type input "2.000"
type input "20.000"
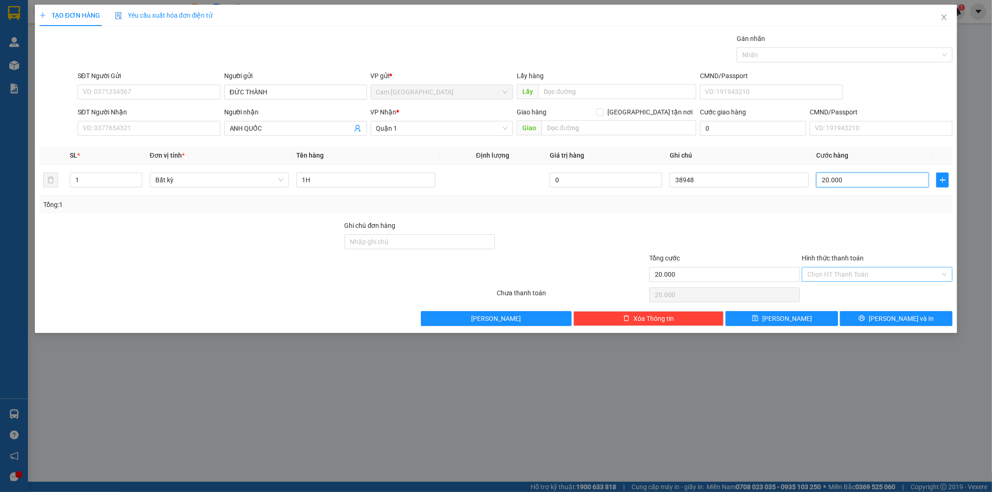
type input "20.000"
drag, startPoint x: 844, startPoint y: 271, endPoint x: 828, endPoint y: 296, distance: 29.7
click at [843, 274] on input "Hình thức thanh toán" at bounding box center [873, 274] width 133 height 14
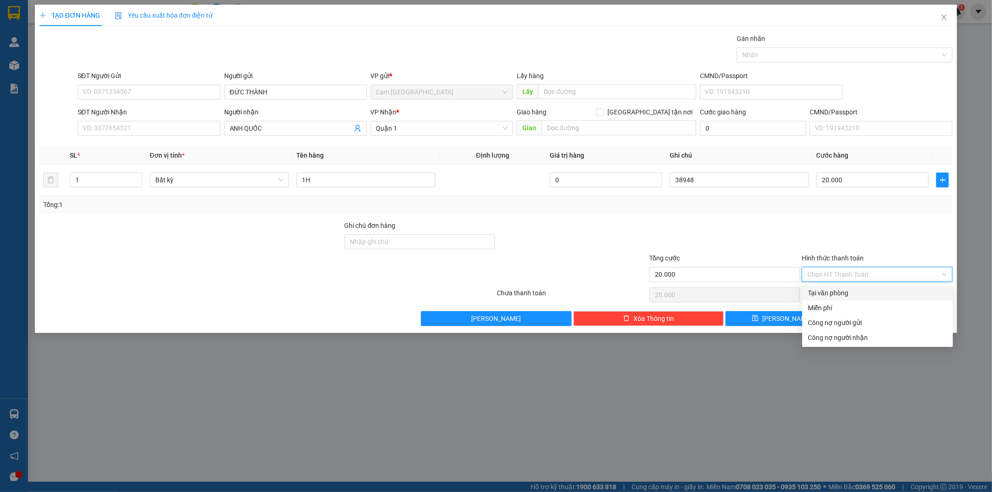
click at [828, 297] on div "Tại văn phòng" at bounding box center [878, 293] width 140 height 10
type input "0"
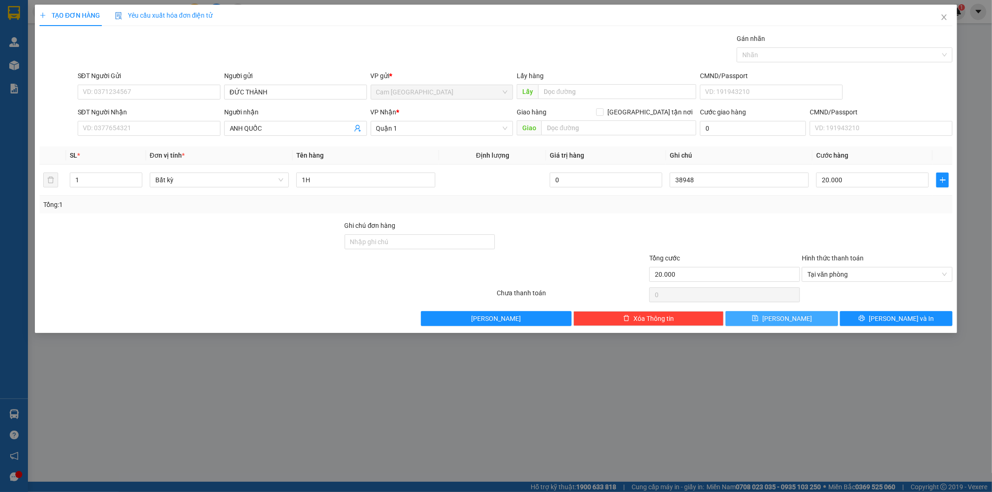
drag, startPoint x: 787, startPoint y: 313, endPoint x: 781, endPoint y: 319, distance: 8.5
click at [784, 317] on span "[PERSON_NAME]" at bounding box center [787, 318] width 50 height 10
type input "0"
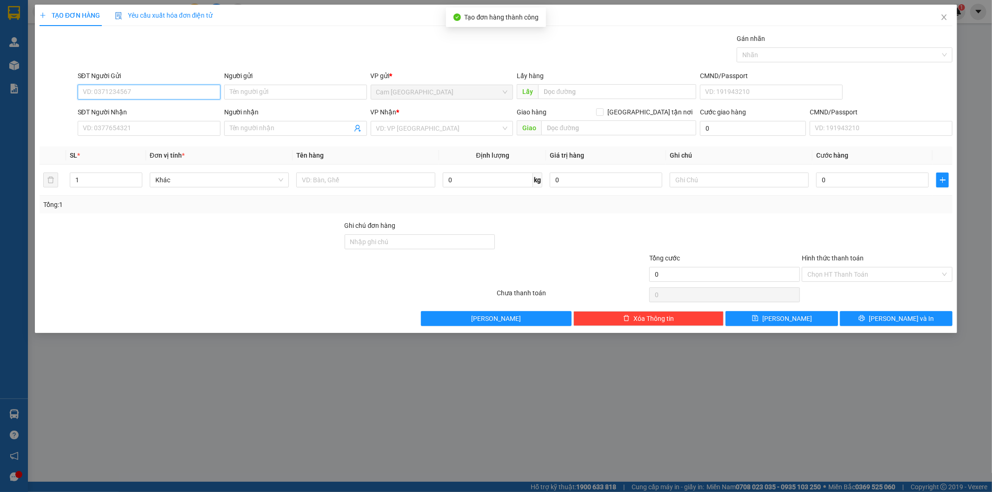
click at [180, 98] on input "SĐT Người Gửi" at bounding box center [149, 92] width 143 height 15
click at [256, 94] on input "Người gửi" at bounding box center [295, 92] width 143 height 15
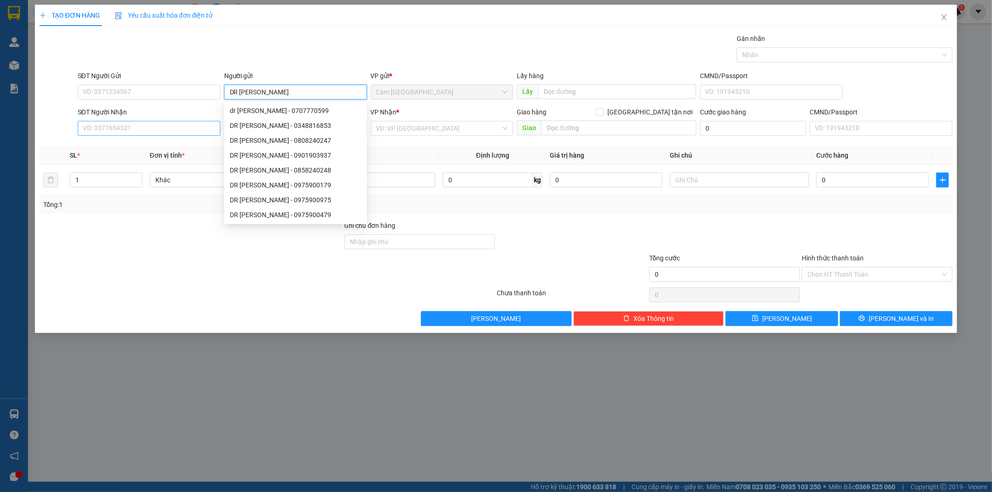
type input "DR [PERSON_NAME]"
click at [210, 124] on input "SĐT Người Nhận" at bounding box center [149, 128] width 143 height 15
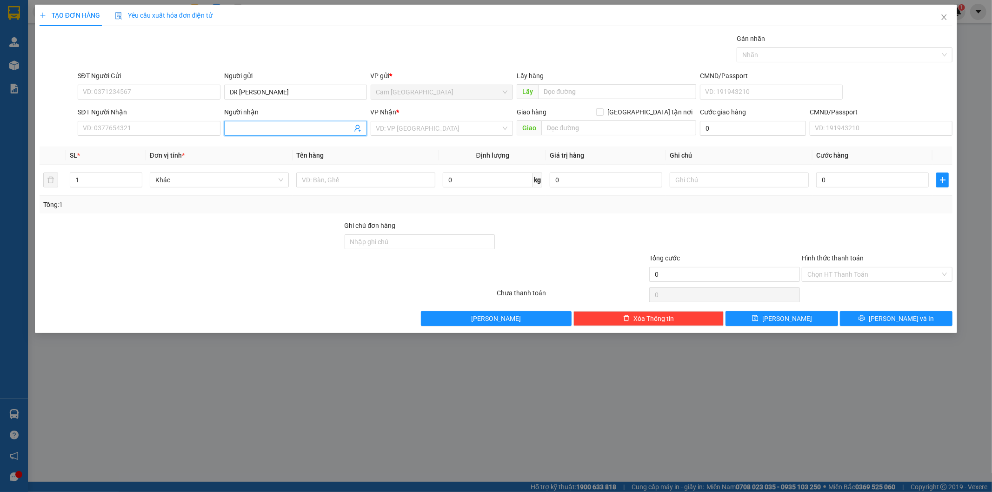
click at [258, 129] on input "Người nhận" at bounding box center [291, 128] width 122 height 10
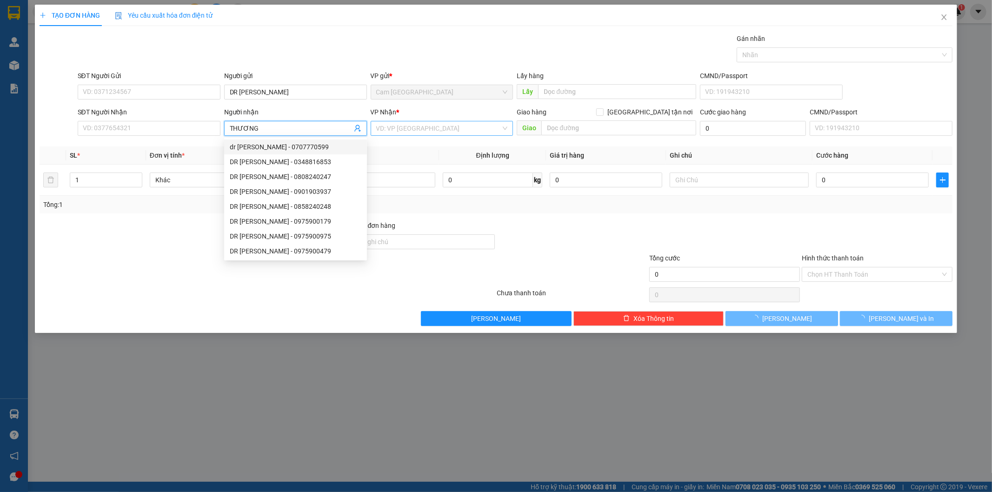
type input "THƯƠNG"
click at [426, 124] on input "search" at bounding box center [438, 128] width 125 height 14
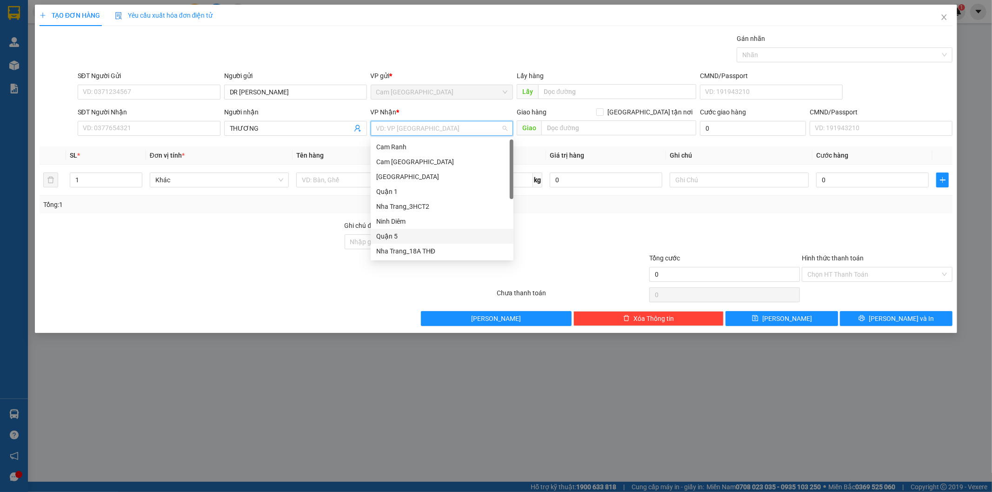
click at [410, 230] on div "Quận 5" at bounding box center [442, 236] width 143 height 15
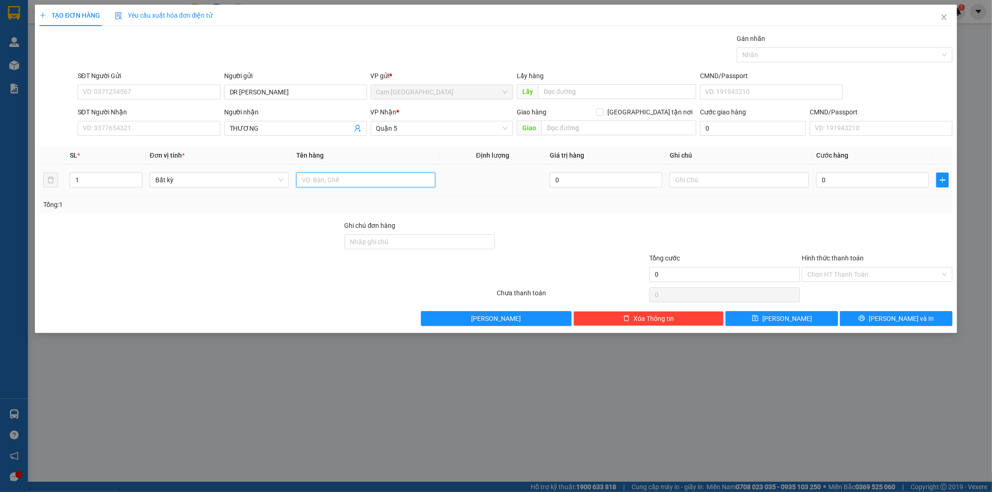
click at [345, 181] on input "text" at bounding box center [365, 180] width 139 height 15
type input "1H"
click at [699, 172] on div at bounding box center [739, 180] width 139 height 19
click at [696, 181] on input "text" at bounding box center [739, 180] width 139 height 15
type input "38949"
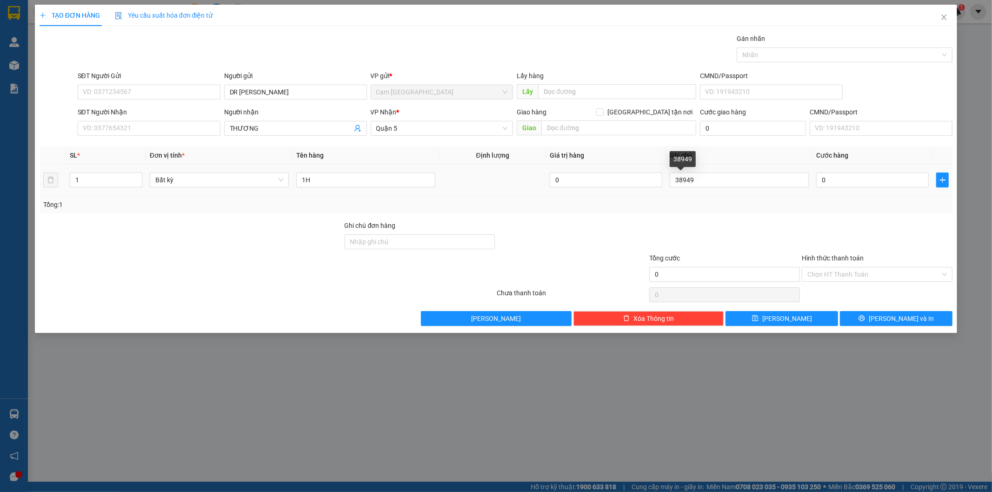
click at [845, 172] on div "0" at bounding box center [872, 180] width 113 height 19
click at [846, 180] on input "0" at bounding box center [872, 180] width 113 height 15
drag, startPoint x: 822, startPoint y: 273, endPoint x: 822, endPoint y: 286, distance: 13.5
click at [822, 273] on input "Hình thức thanh toán" at bounding box center [873, 274] width 133 height 14
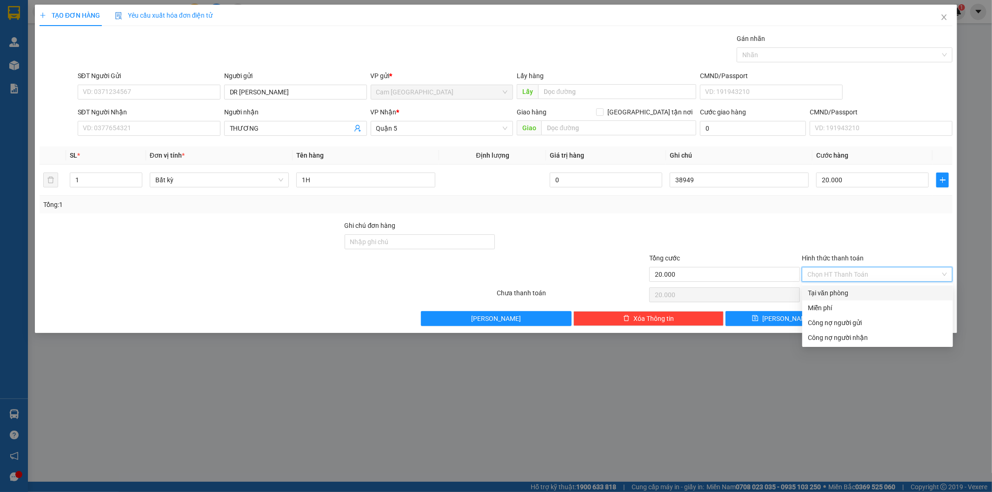
drag, startPoint x: 822, startPoint y: 287, endPoint x: 817, endPoint y: 299, distance: 12.8
click at [822, 291] on div "Tại văn phòng" at bounding box center [877, 293] width 151 height 15
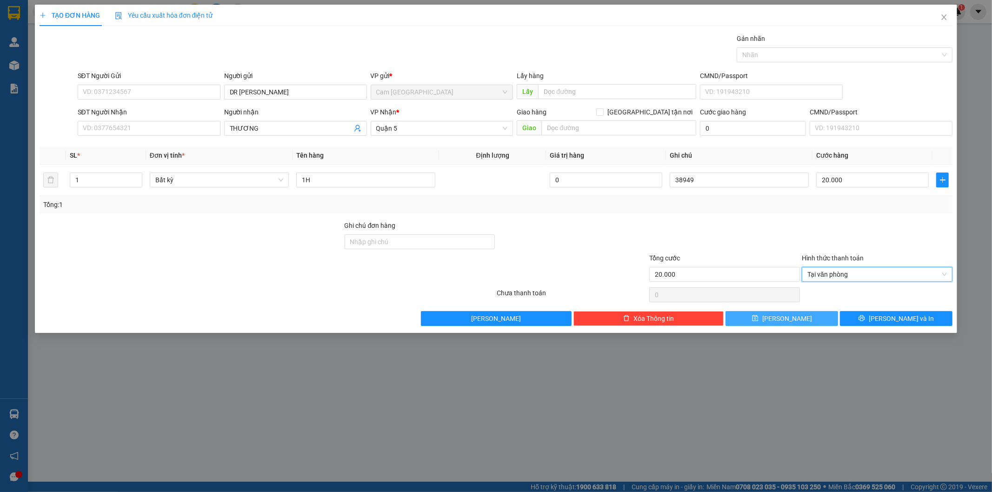
click at [798, 319] on button "[PERSON_NAME]" at bounding box center [781, 318] width 113 height 15
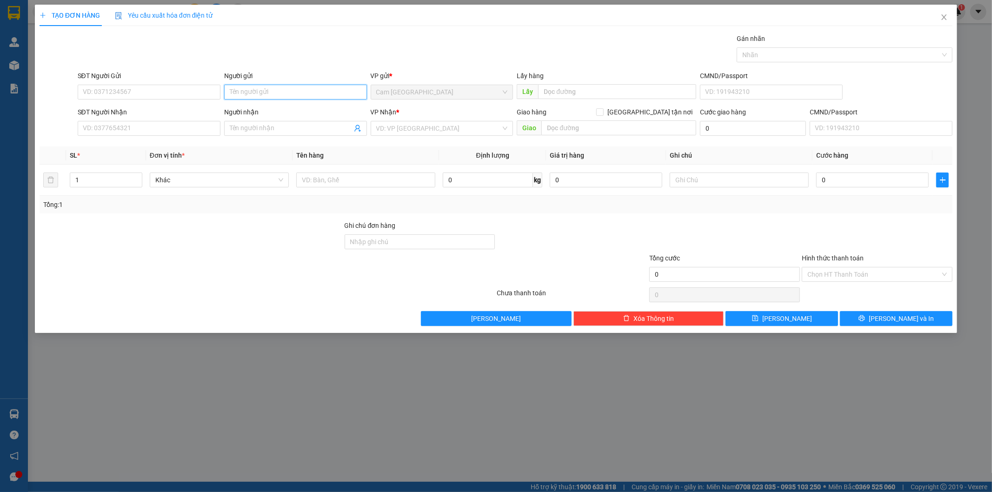
click at [290, 95] on input "Người gửi" at bounding box center [295, 92] width 143 height 15
click at [150, 115] on div "SĐT Người Nhận" at bounding box center [149, 112] width 143 height 10
click at [150, 121] on input "SĐT Người Nhận" at bounding box center [149, 128] width 143 height 15
click at [164, 123] on input "SĐT Người Nhận" at bounding box center [149, 128] width 143 height 15
click at [294, 123] on input "Người nhận" at bounding box center [291, 128] width 122 height 10
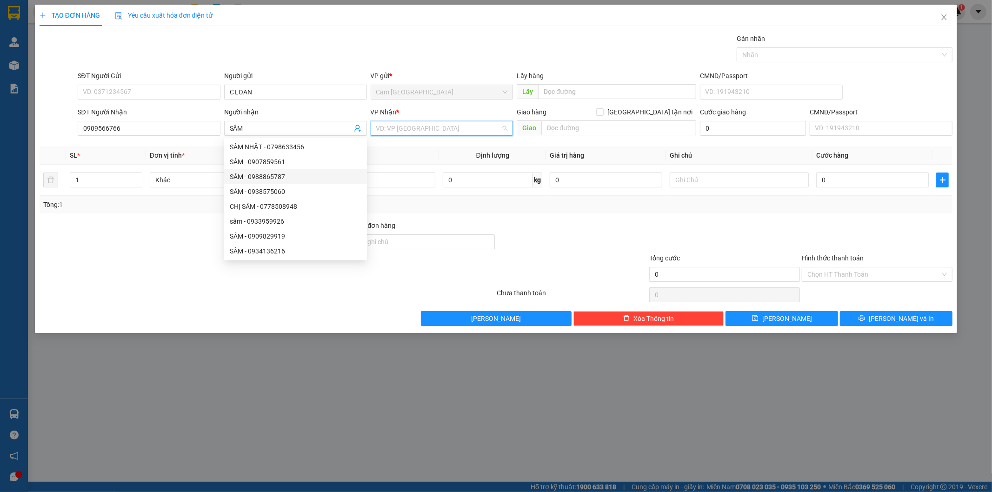
drag, startPoint x: 412, startPoint y: 131, endPoint x: 406, endPoint y: 164, distance: 34.0
click at [412, 133] on input "search" at bounding box center [438, 128] width 125 height 14
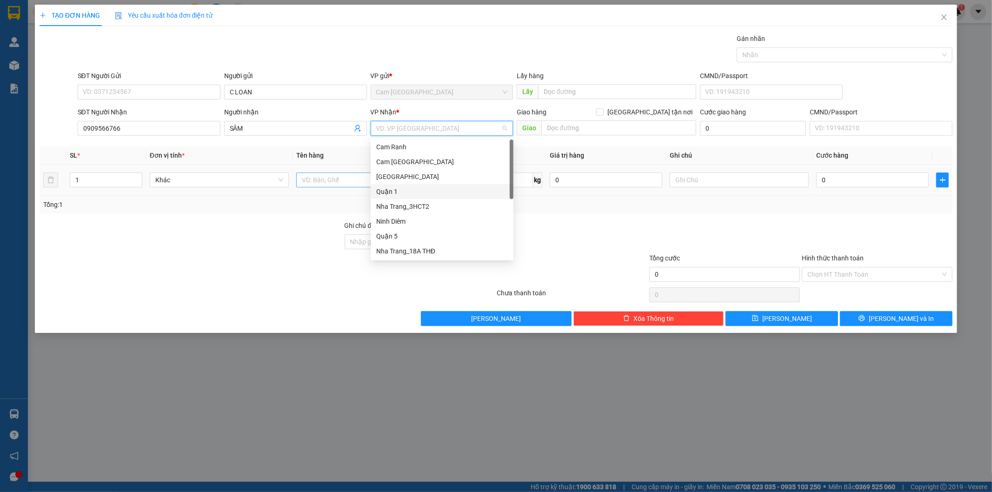
drag, startPoint x: 401, startPoint y: 187, endPoint x: 356, endPoint y: 187, distance: 45.1
click at [401, 188] on div "Quận 1" at bounding box center [442, 191] width 132 height 10
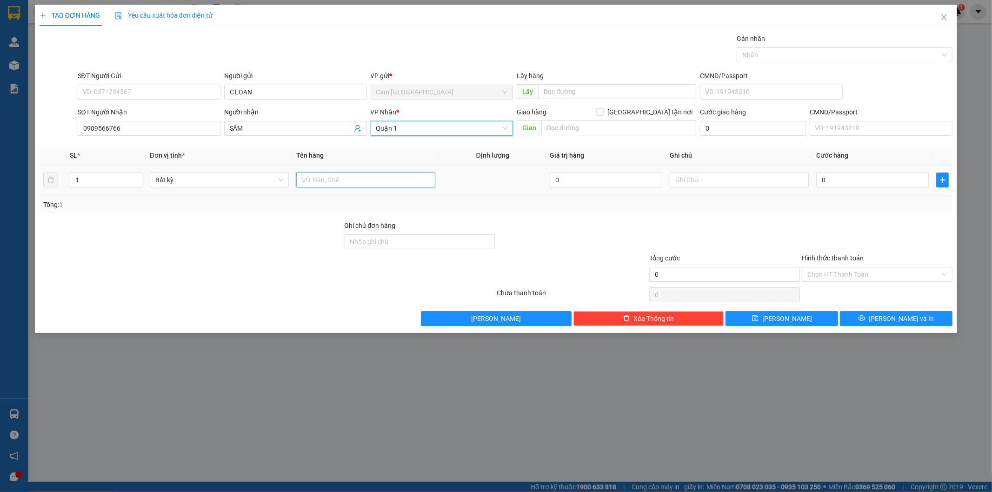
click at [352, 180] on input "text" at bounding box center [365, 180] width 139 height 15
click at [742, 178] on input "text" at bounding box center [739, 180] width 139 height 15
click at [830, 180] on input "0" at bounding box center [872, 180] width 113 height 15
click at [819, 284] on div "Hình thức thanh toán Chọn HT Thanh Toán" at bounding box center [877, 269] width 151 height 33
click at [820, 274] on input "Hình thức thanh toán" at bounding box center [873, 274] width 133 height 14
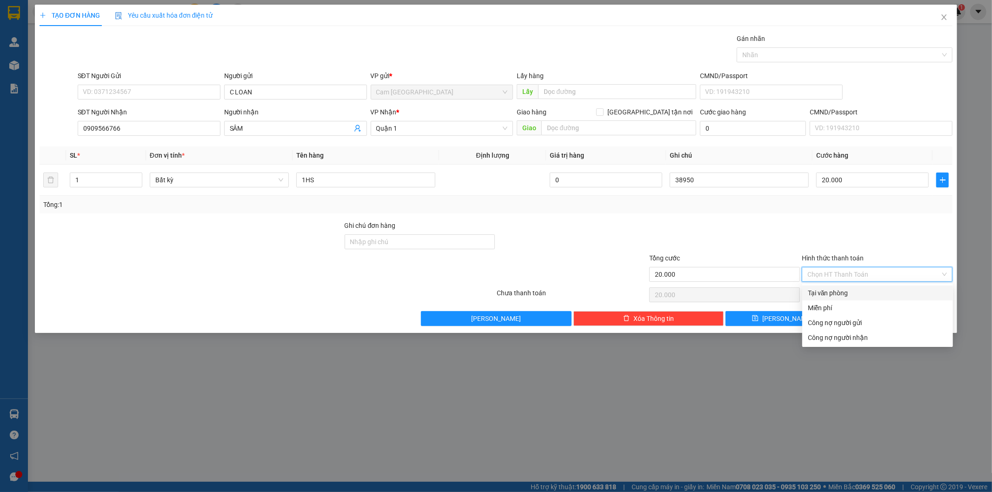
drag, startPoint x: 818, startPoint y: 288, endPoint x: 805, endPoint y: 304, distance: 20.5
click at [818, 289] on div "Tại văn phòng" at bounding box center [878, 293] width 140 height 10
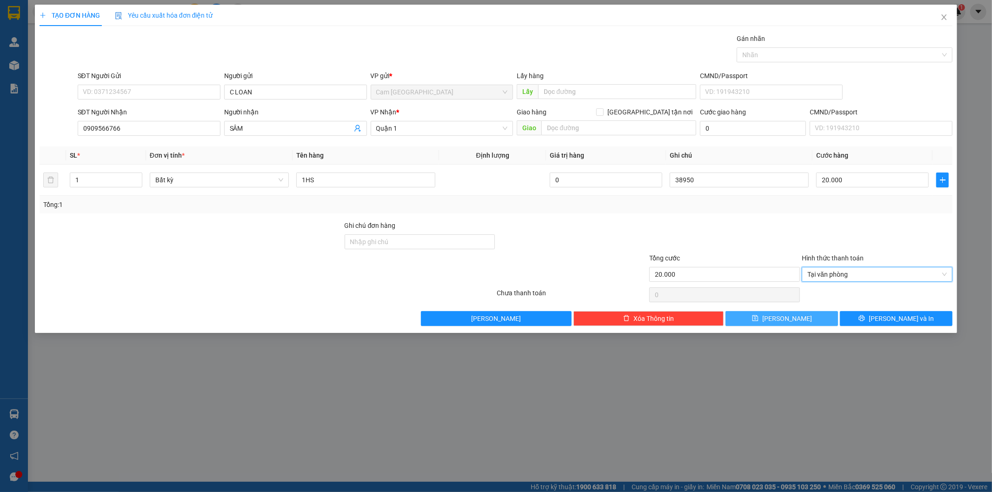
click at [794, 317] on button "[PERSON_NAME]" at bounding box center [781, 318] width 113 height 15
click at [946, 18] on icon "close" at bounding box center [943, 16] width 7 height 7
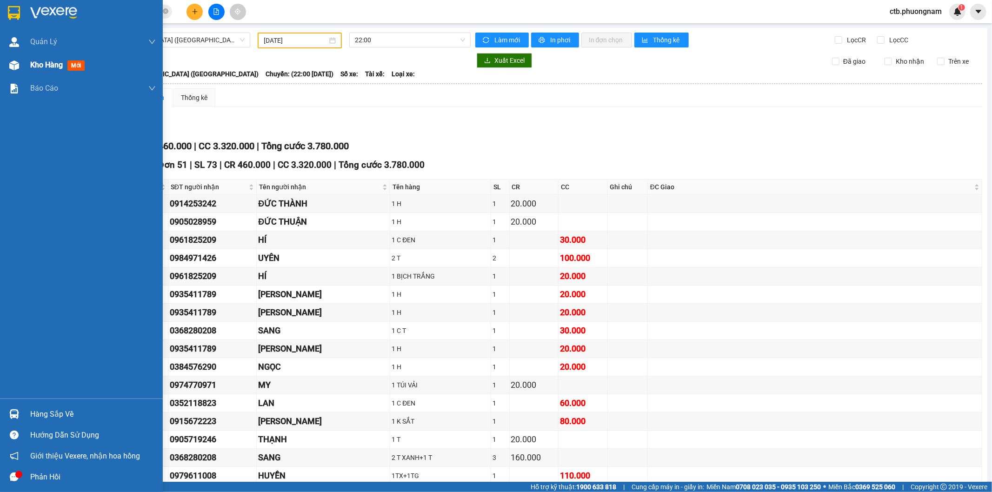
click at [21, 65] on div at bounding box center [14, 65] width 16 height 16
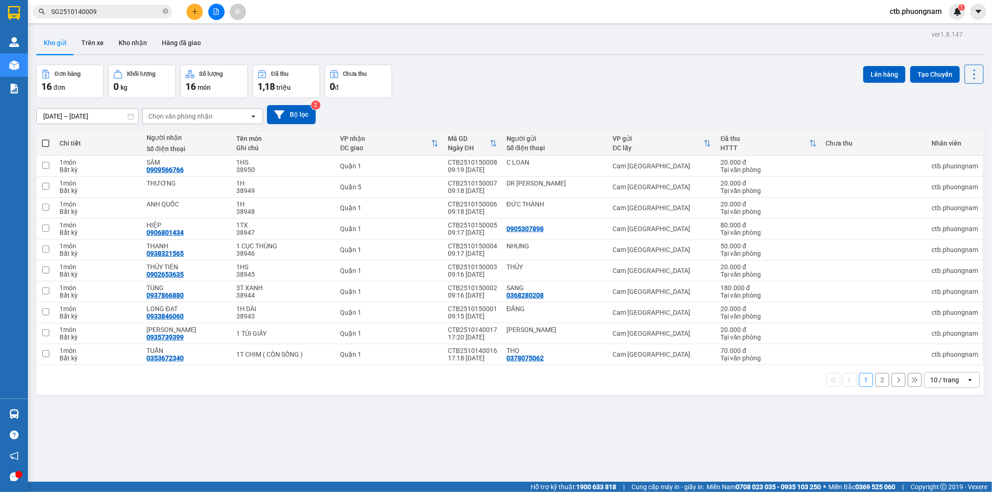
click at [877, 383] on button "2" at bounding box center [882, 380] width 14 height 14
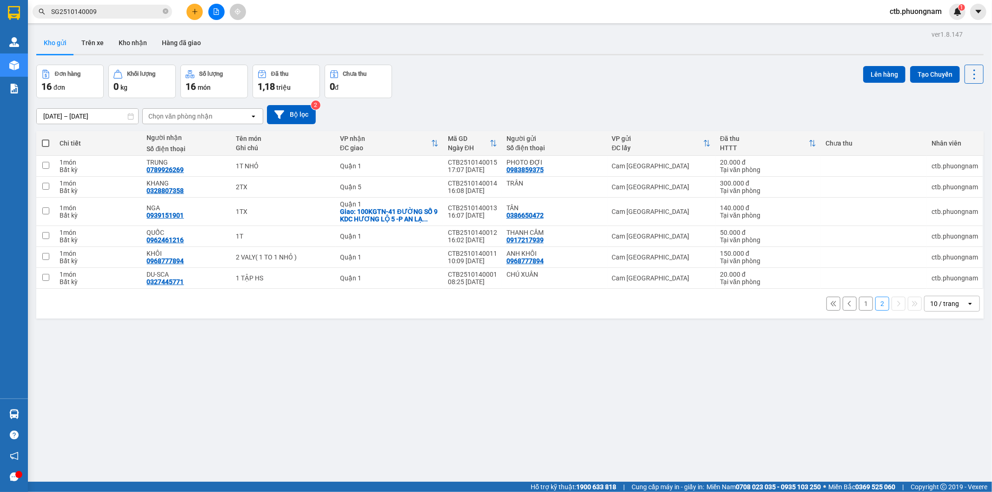
click at [44, 141] on span at bounding box center [45, 143] width 7 height 7
click at [46, 139] on input "checkbox" at bounding box center [46, 139] width 0 height 0
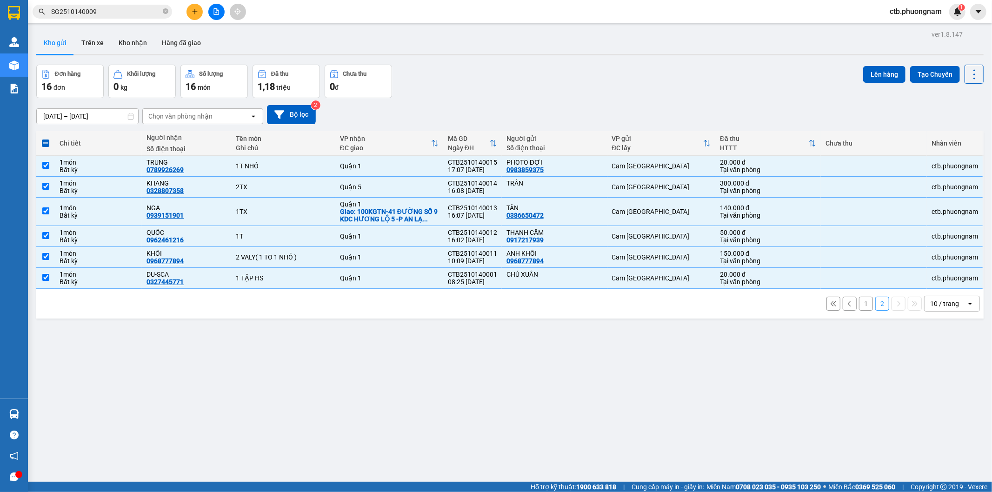
click at [865, 64] on div "ver 1.8.147 Kho gửi Trên xe Kho nhận Hàng đã giao Đơn hàng 16 đơn Khối lượng 0 …" at bounding box center [510, 274] width 955 height 492
click at [864, 74] on button "Lên hàng" at bounding box center [884, 74] width 42 height 17
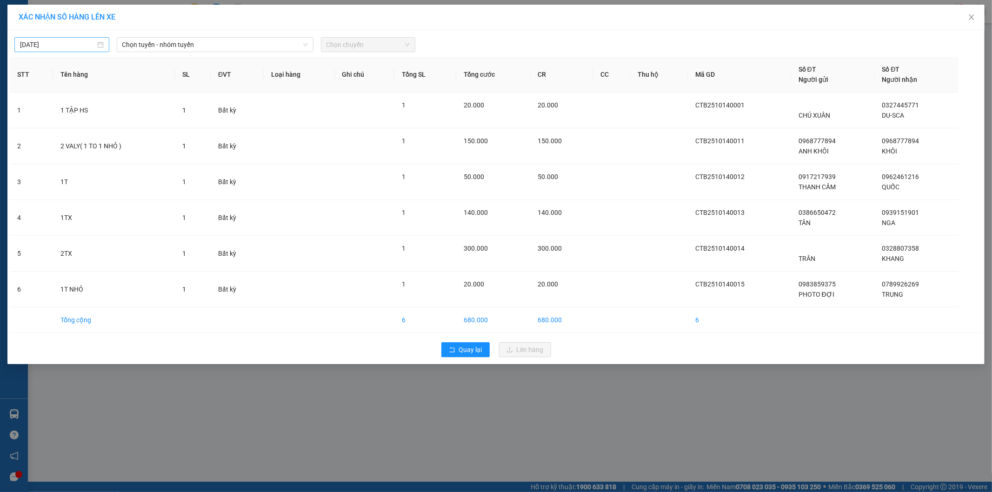
click at [69, 40] on input "[DATE]" at bounding box center [57, 45] width 75 height 10
click at [61, 125] on div "14" at bounding box center [61, 126] width 11 height 11
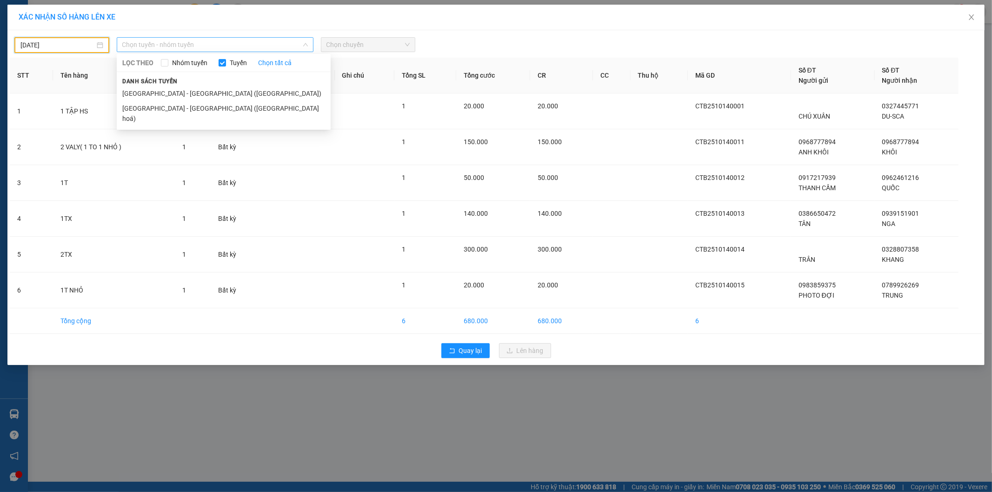
click at [210, 49] on span "Chọn tuyến - nhóm tuyến" at bounding box center [215, 45] width 186 height 14
click at [202, 106] on li "[GEOGRAPHIC_DATA] - [GEOGRAPHIC_DATA] ([GEOGRAPHIC_DATA] hoá)" at bounding box center [224, 113] width 214 height 25
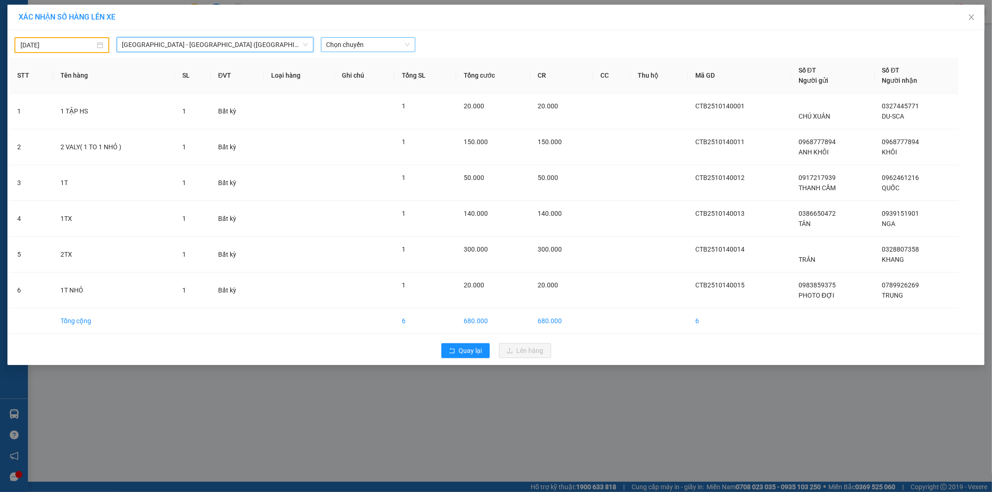
click at [337, 42] on span "Chọn chuyến" at bounding box center [368, 45] width 84 height 14
click at [343, 77] on div "22:00" at bounding box center [362, 78] width 73 height 10
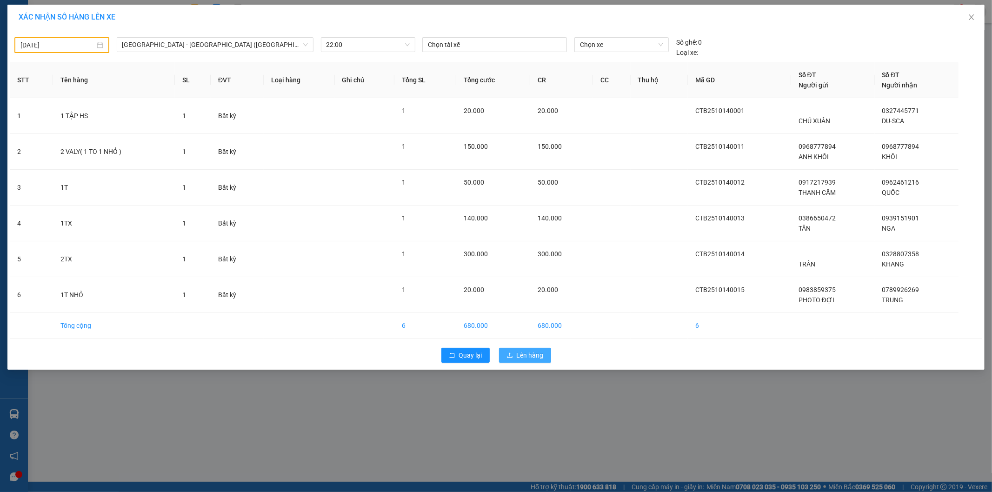
click at [531, 357] on span "Lên hàng" at bounding box center [530, 355] width 27 height 10
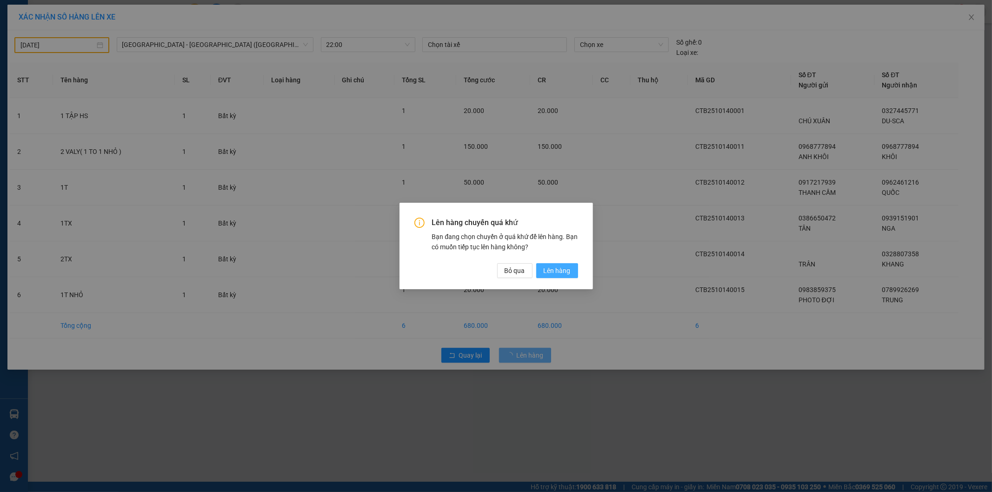
click at [545, 266] on button "Lên hàng" at bounding box center [557, 270] width 42 height 15
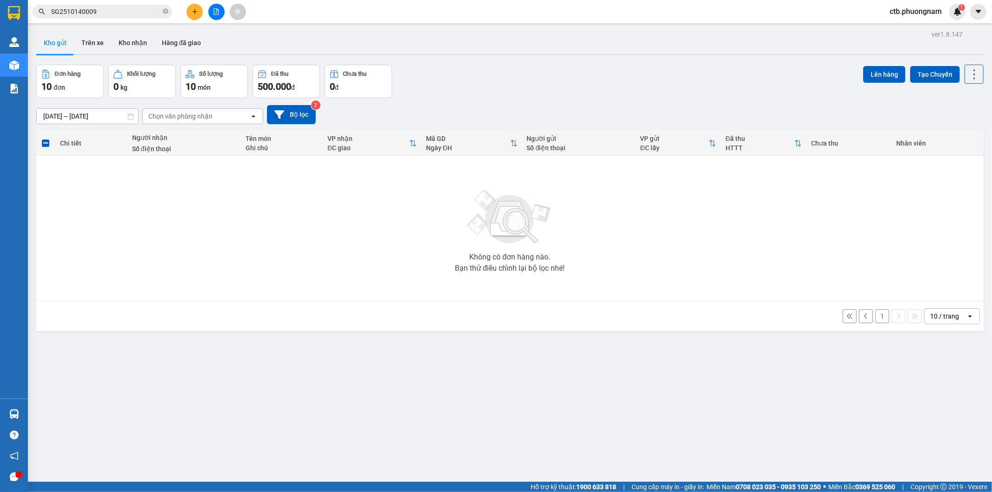
click at [875, 315] on button "1" at bounding box center [882, 316] width 14 height 14
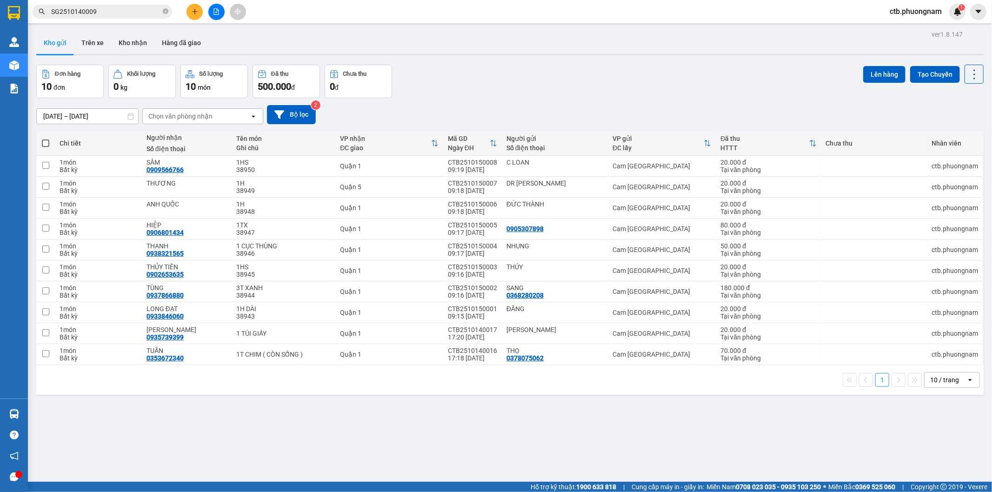
click at [45, 142] on span at bounding box center [45, 143] width 7 height 7
click at [46, 139] on input "checkbox" at bounding box center [46, 139] width 0 height 0
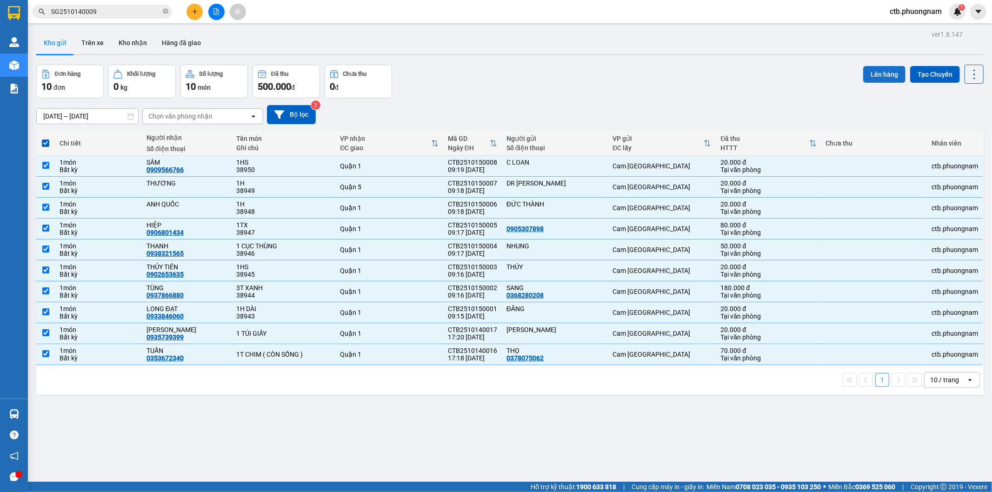
click at [879, 71] on button "Lên hàng" at bounding box center [884, 74] width 42 height 17
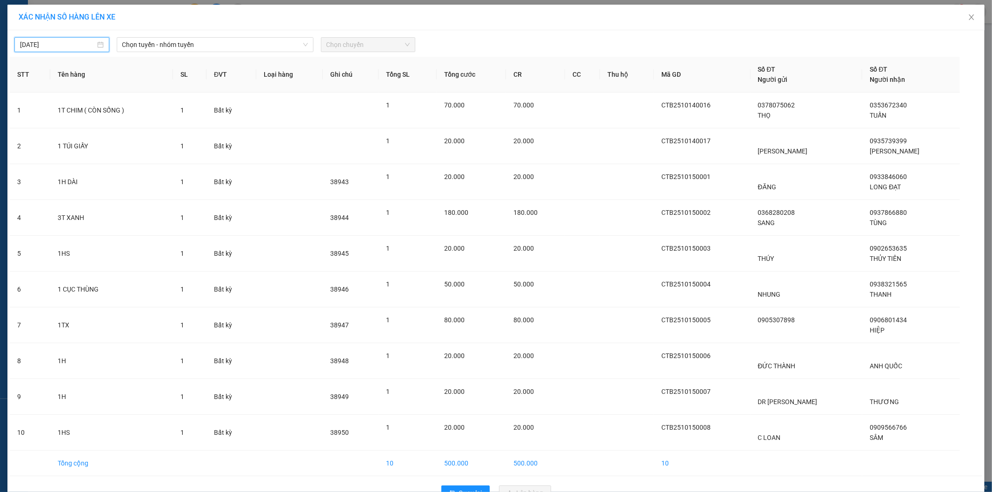
click at [29, 41] on input "[DATE]" at bounding box center [57, 45] width 75 height 10
click at [66, 124] on td "14" at bounding box center [59, 127] width 17 height 14
click at [205, 48] on span "Chọn tuyến - nhóm tuyến" at bounding box center [215, 45] width 186 height 14
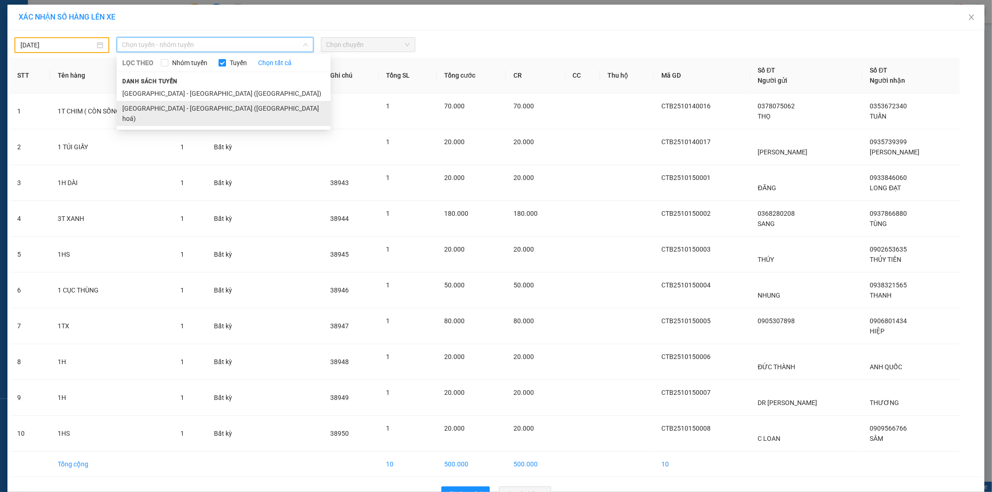
click at [205, 104] on li "[GEOGRAPHIC_DATA] - [GEOGRAPHIC_DATA] ([GEOGRAPHIC_DATA] hoá)" at bounding box center [224, 113] width 214 height 25
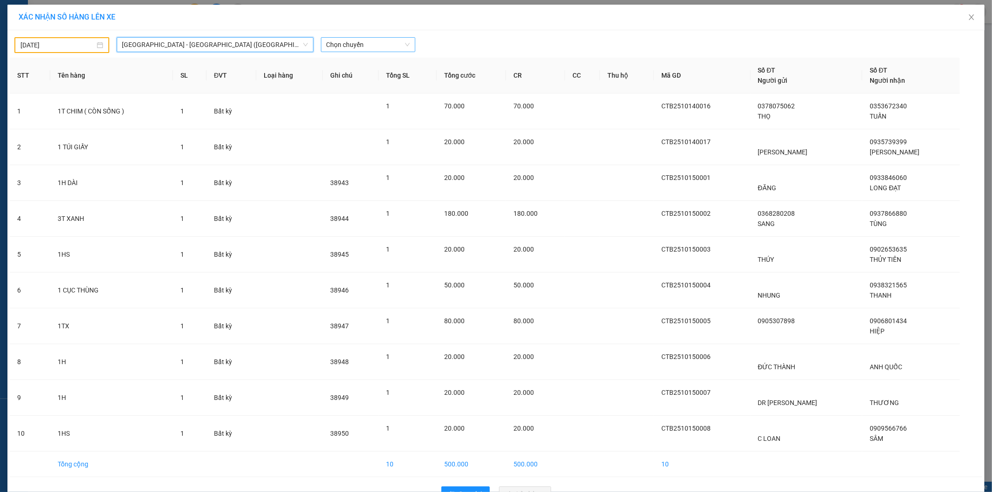
click at [342, 47] on span "Chọn chuyến" at bounding box center [368, 45] width 84 height 14
click at [339, 80] on div "22:00" at bounding box center [359, 78] width 73 height 10
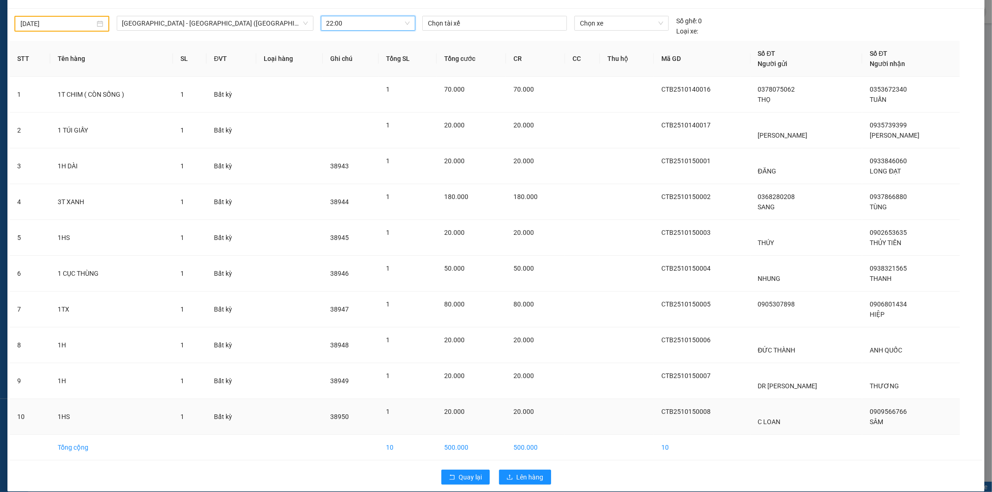
scroll to position [32, 0]
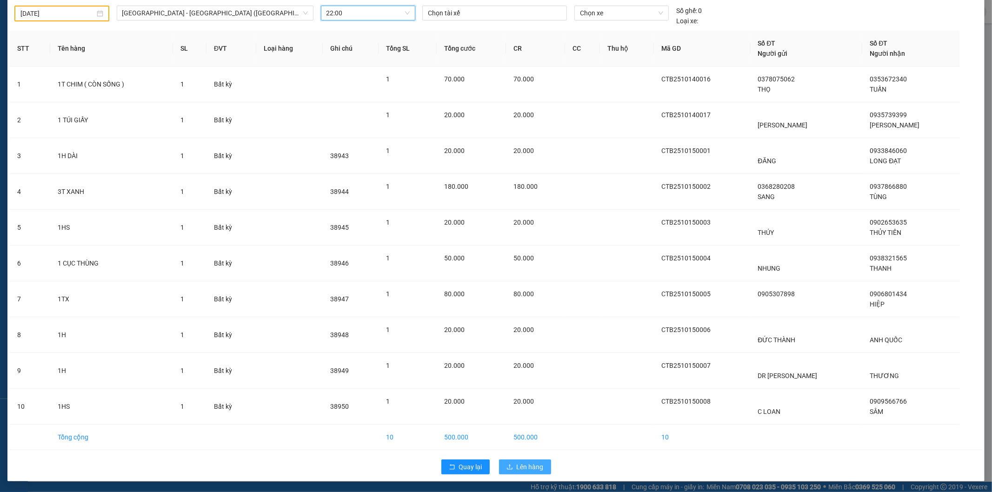
click at [520, 466] on span "Lên hàng" at bounding box center [530, 467] width 27 height 10
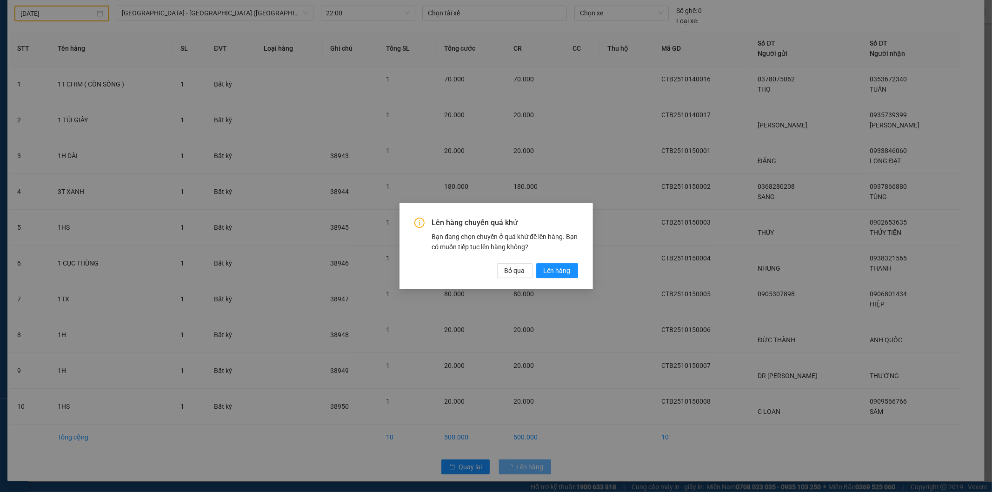
drag, startPoint x: 540, startPoint y: 270, endPoint x: 535, endPoint y: 279, distance: 10.8
click at [540, 270] on button "Lên hàng" at bounding box center [557, 270] width 42 height 15
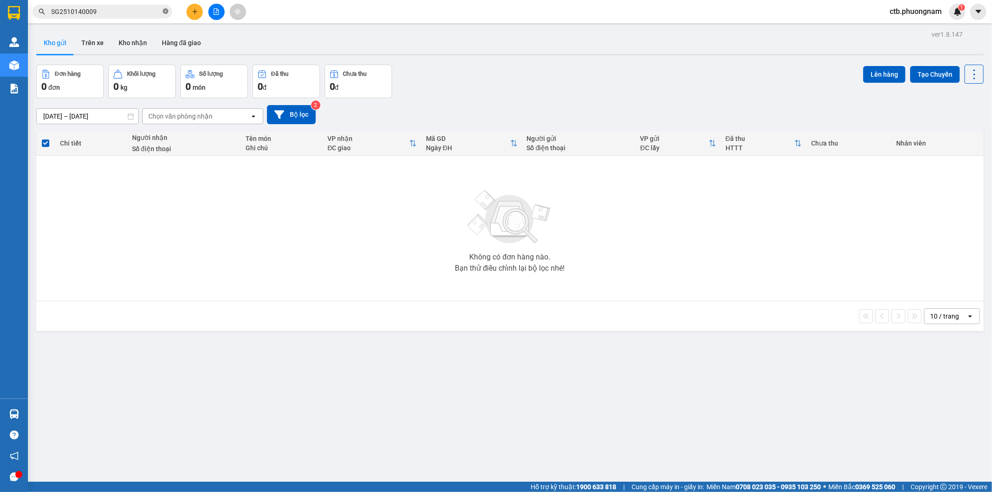
drag, startPoint x: 157, startPoint y: 14, endPoint x: 163, endPoint y: 13, distance: 5.7
click at [159, 13] on input "SG2510140009" at bounding box center [106, 12] width 110 height 10
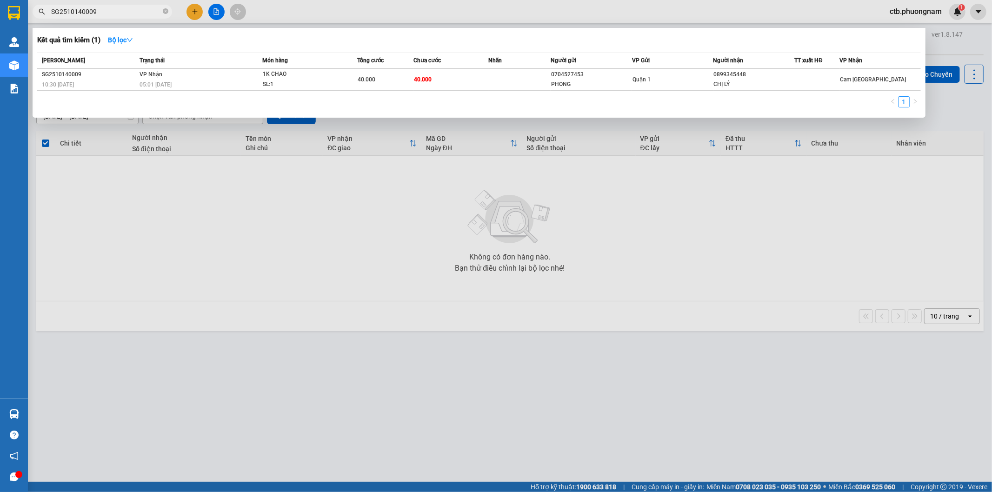
click at [213, 12] on div at bounding box center [496, 246] width 992 height 492
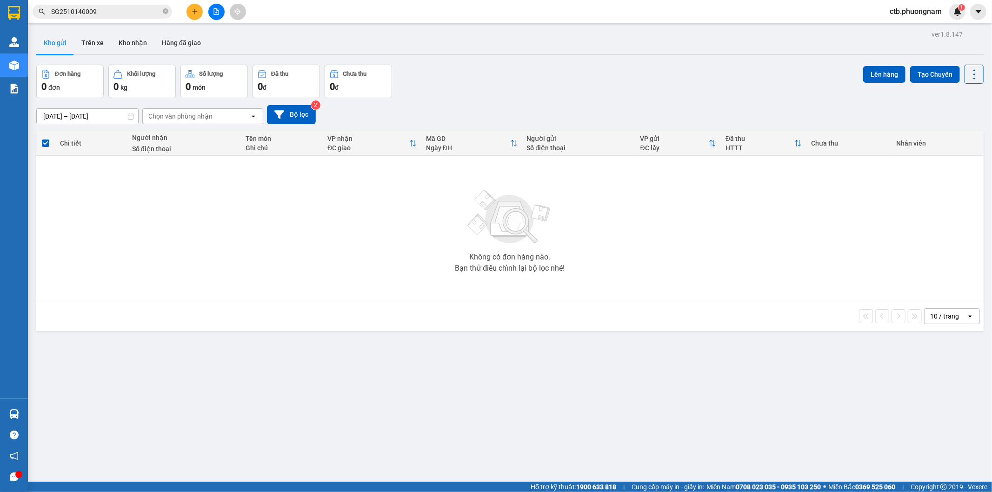
click at [217, 13] on icon "file-add" at bounding box center [216, 11] width 7 height 7
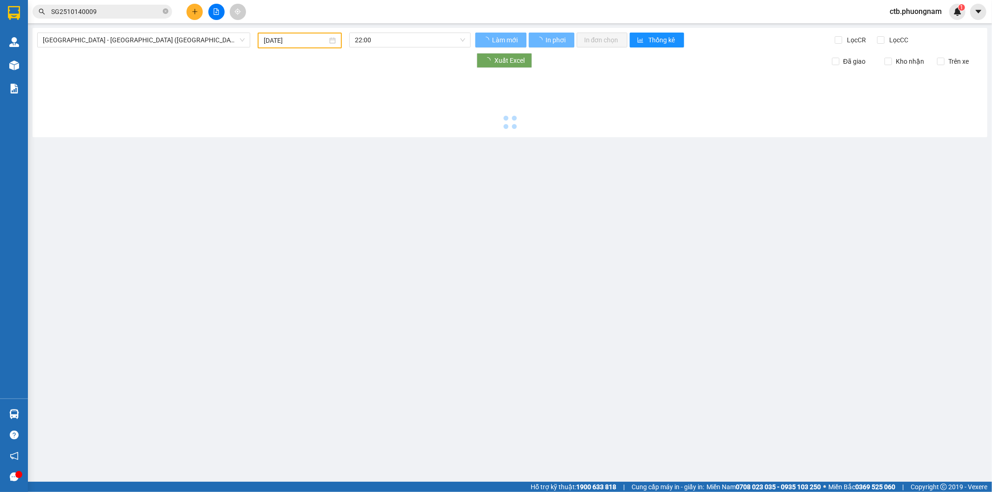
click at [324, 41] on input "[DATE]" at bounding box center [296, 40] width 64 height 10
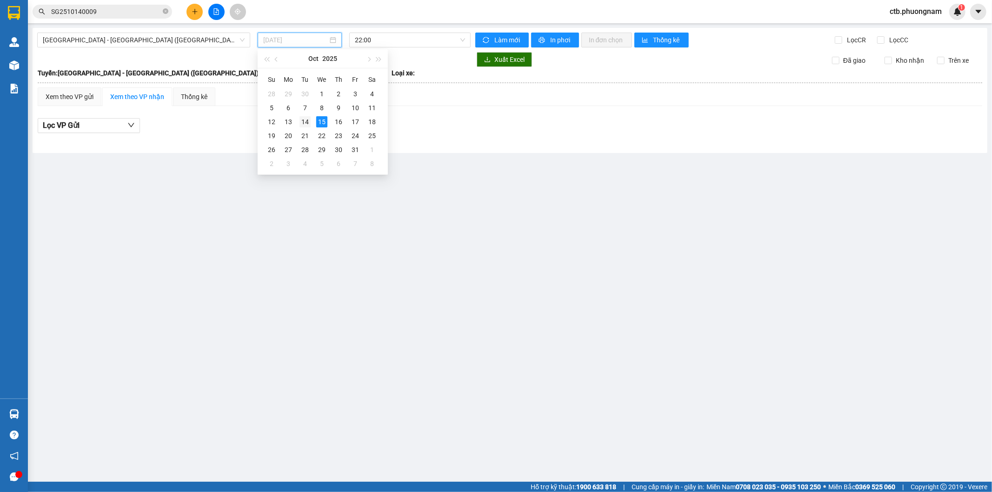
click at [301, 118] on div "14" at bounding box center [304, 121] width 11 height 11
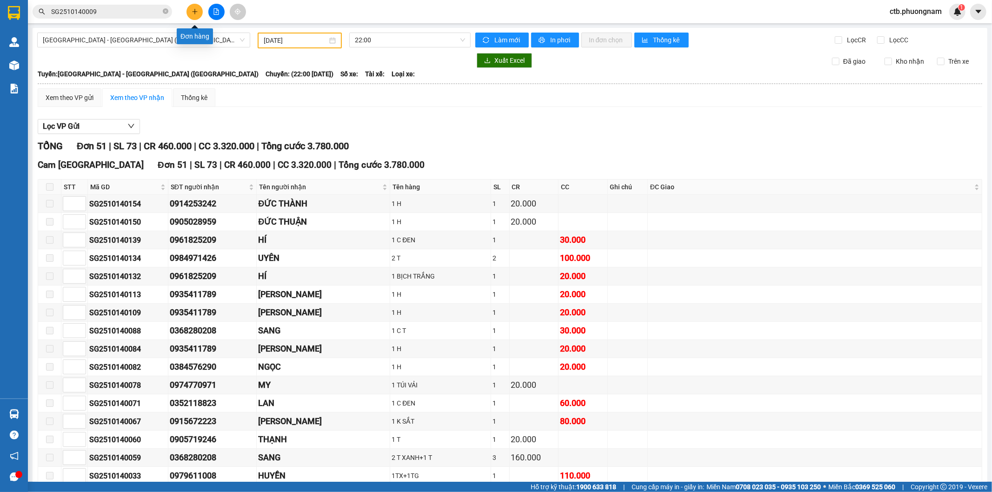
click at [200, 14] on button at bounding box center [194, 12] width 16 height 16
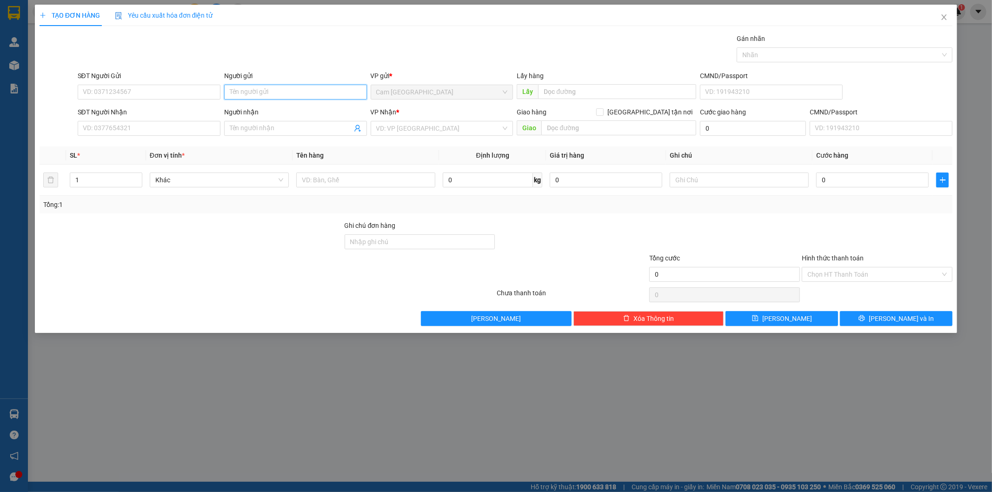
click at [238, 95] on input "Người gửi" at bounding box center [295, 92] width 143 height 15
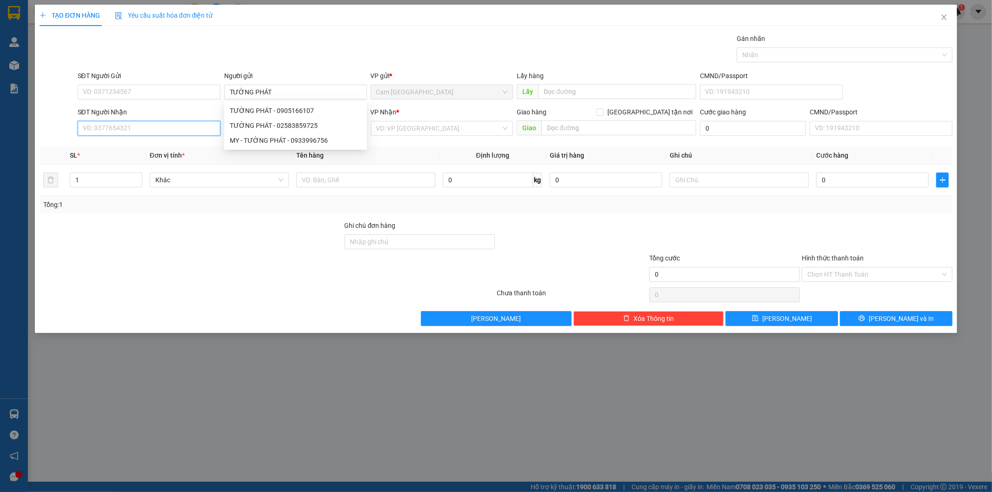
click at [189, 135] on input "SĐT Người Nhận" at bounding box center [149, 128] width 143 height 15
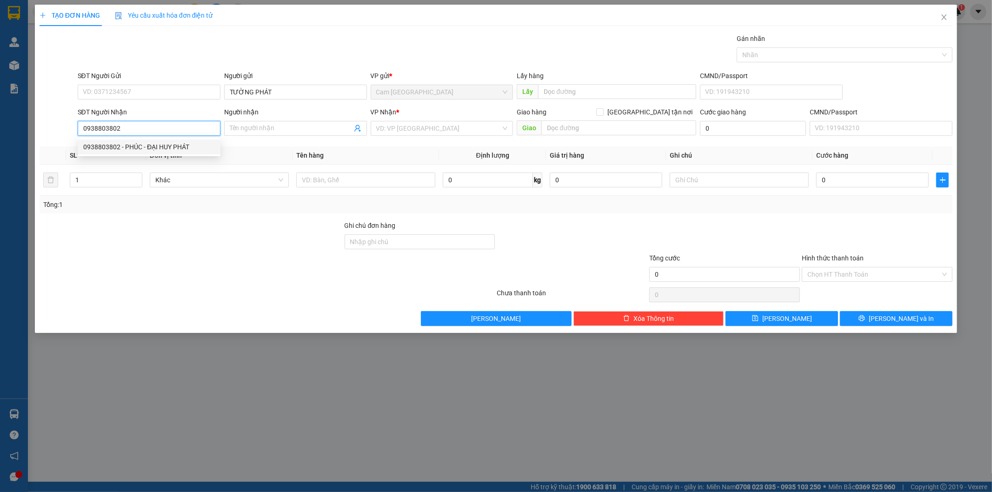
click at [194, 146] on div "0938803802 - PHÚC - ĐẠI HUY PHÁT" at bounding box center [149, 147] width 132 height 10
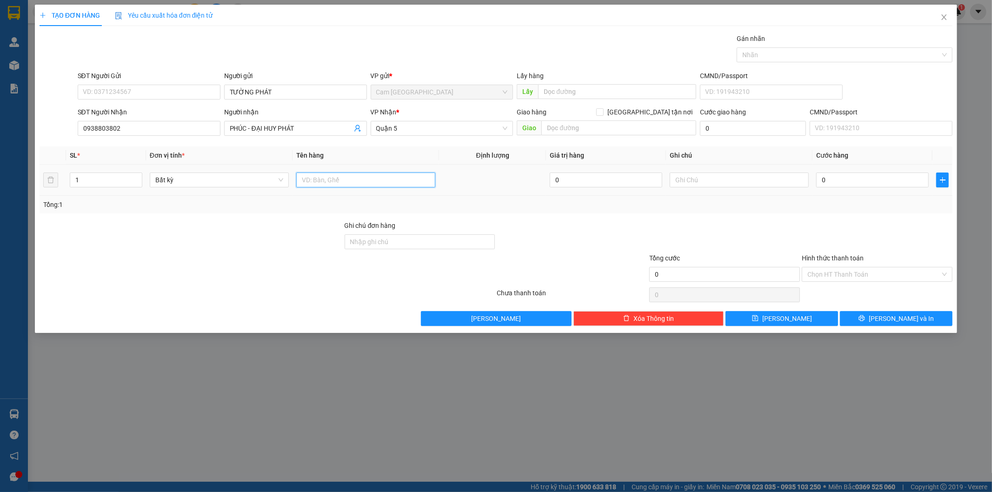
click at [359, 182] on input "text" at bounding box center [365, 180] width 139 height 15
click at [851, 179] on input "0" at bounding box center [872, 180] width 113 height 15
click at [844, 280] on input "Hình thức thanh toán" at bounding box center [873, 274] width 133 height 14
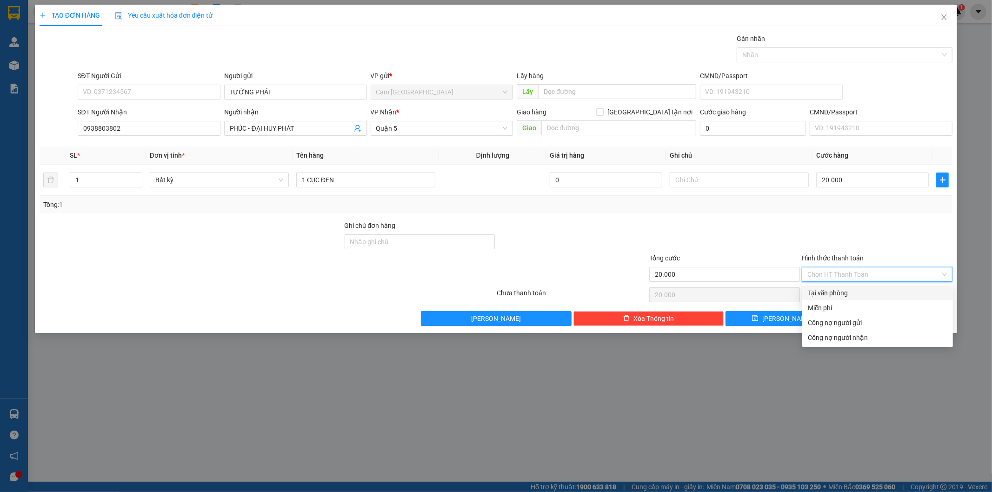
drag, startPoint x: 824, startPoint y: 285, endPoint x: 824, endPoint y: 291, distance: 6.0
click at [824, 291] on div "Tại văn phòng" at bounding box center [877, 293] width 151 height 15
click at [824, 292] on div "Chọn HT Thanh Toán" at bounding box center [877, 295] width 153 height 19
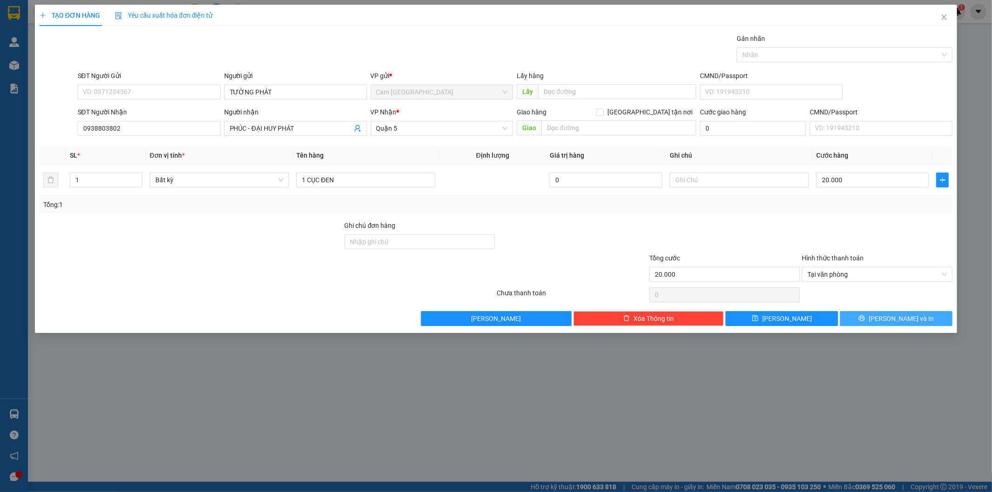
drag, startPoint x: 858, startPoint y: 311, endPoint x: 865, endPoint y: 327, distance: 18.0
click at [859, 315] on button "[PERSON_NAME] và In" at bounding box center [896, 318] width 113 height 15
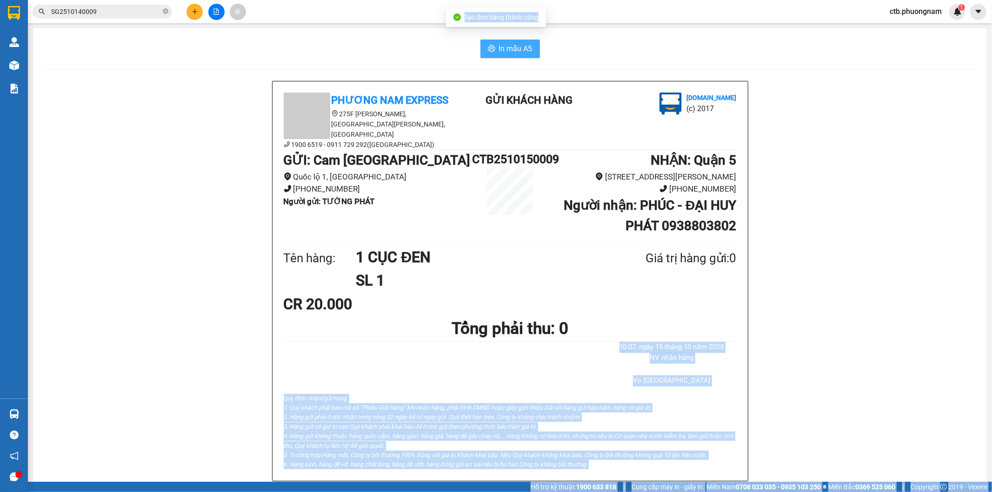
click at [495, 57] on button "In mẫu A5" at bounding box center [510, 49] width 60 height 19
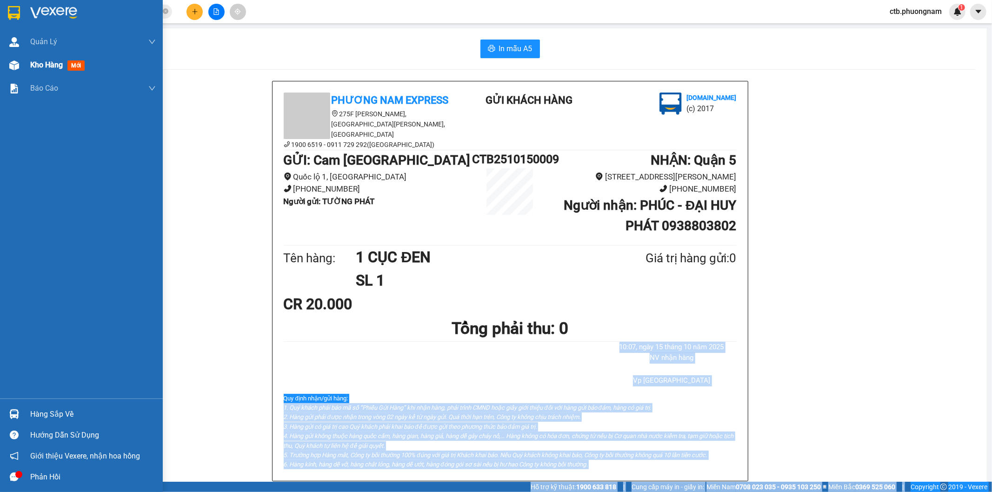
click at [88, 67] on div "Kho hàng mới" at bounding box center [59, 65] width 58 height 12
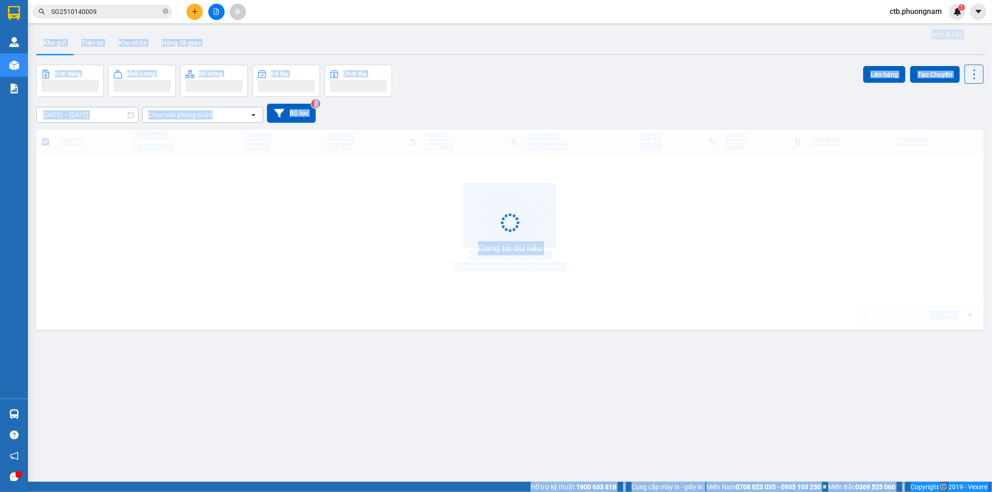
click at [253, 374] on div "ver 1.8.147 Kho gửi Trên xe Kho nhận Hàng đã giao Đơn hàng Khối lượng Số lượng …" at bounding box center [510, 274] width 955 height 492
